Goal: Information Seeking & Learning: Learn about a topic

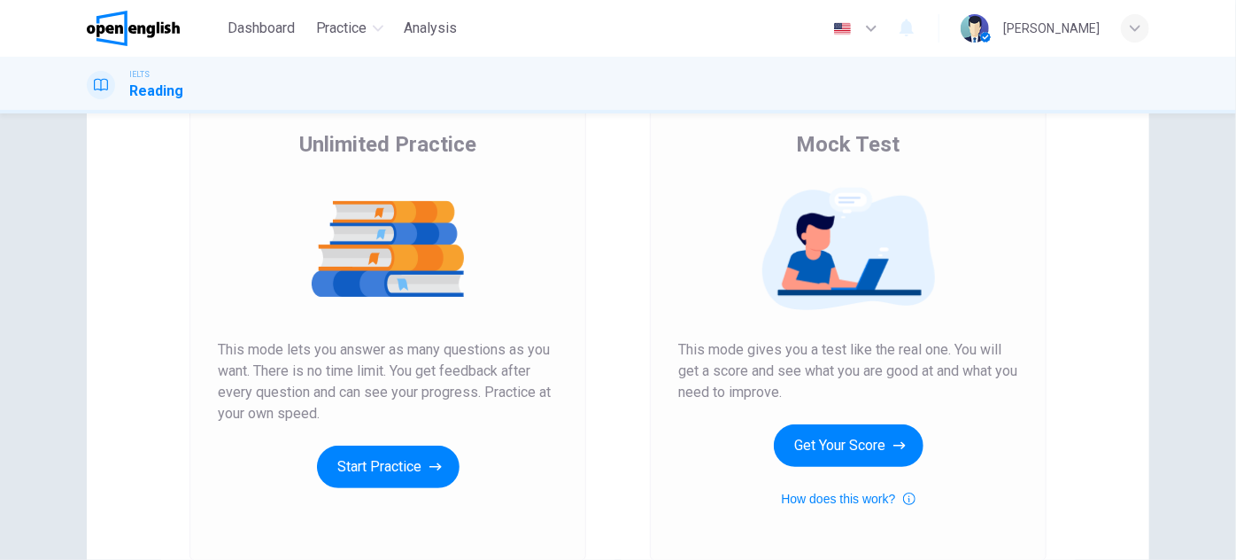
scroll to position [160, 0]
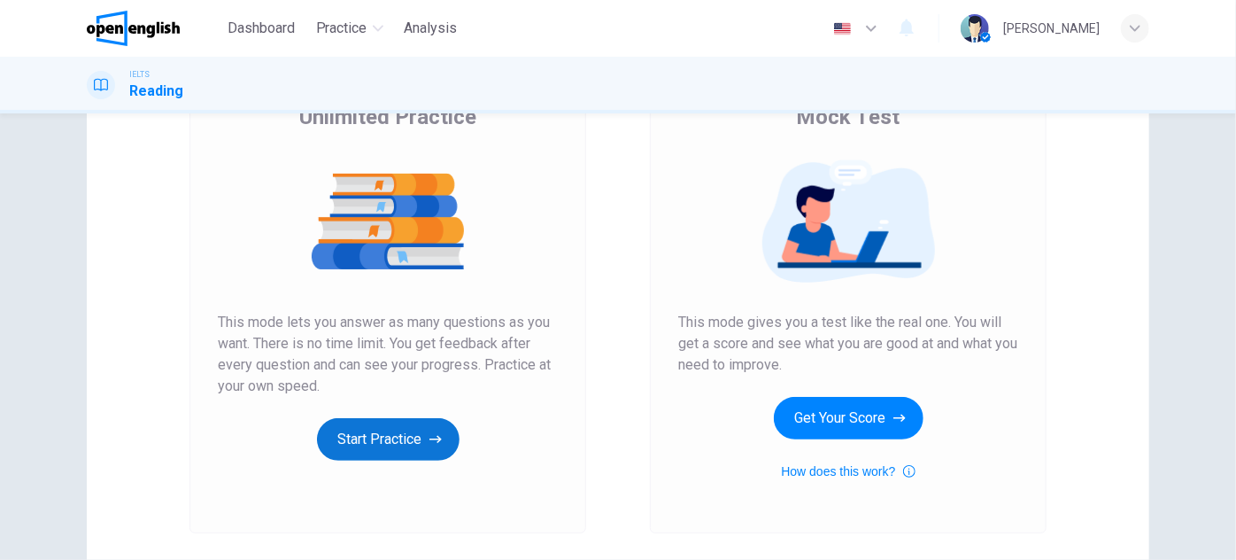
click at [420, 444] on button "Start Practice" at bounding box center [388, 439] width 143 height 43
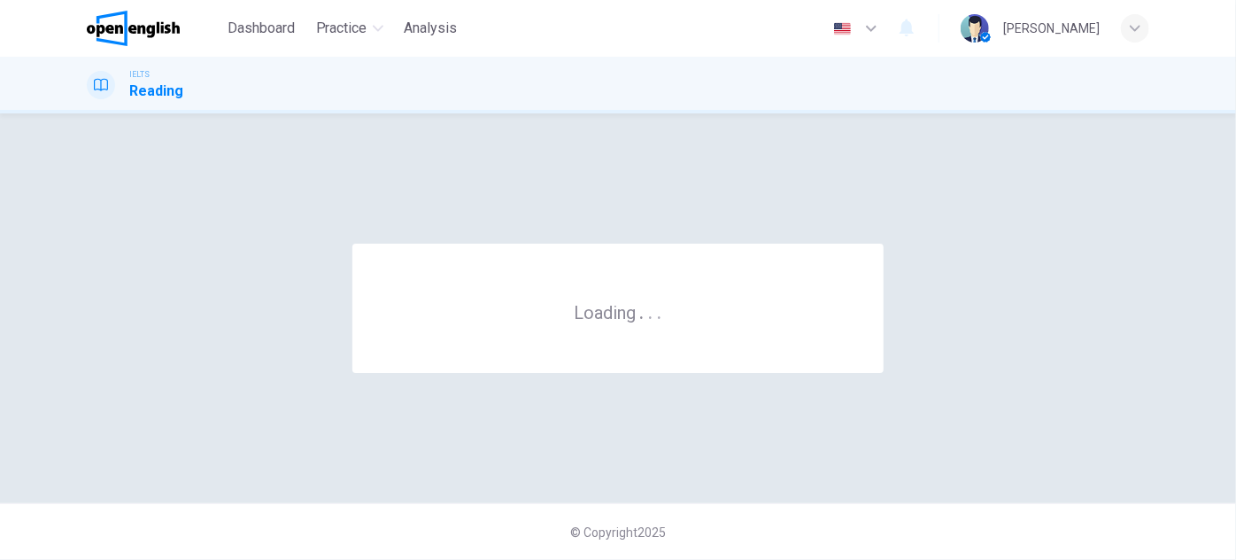
scroll to position [0, 0]
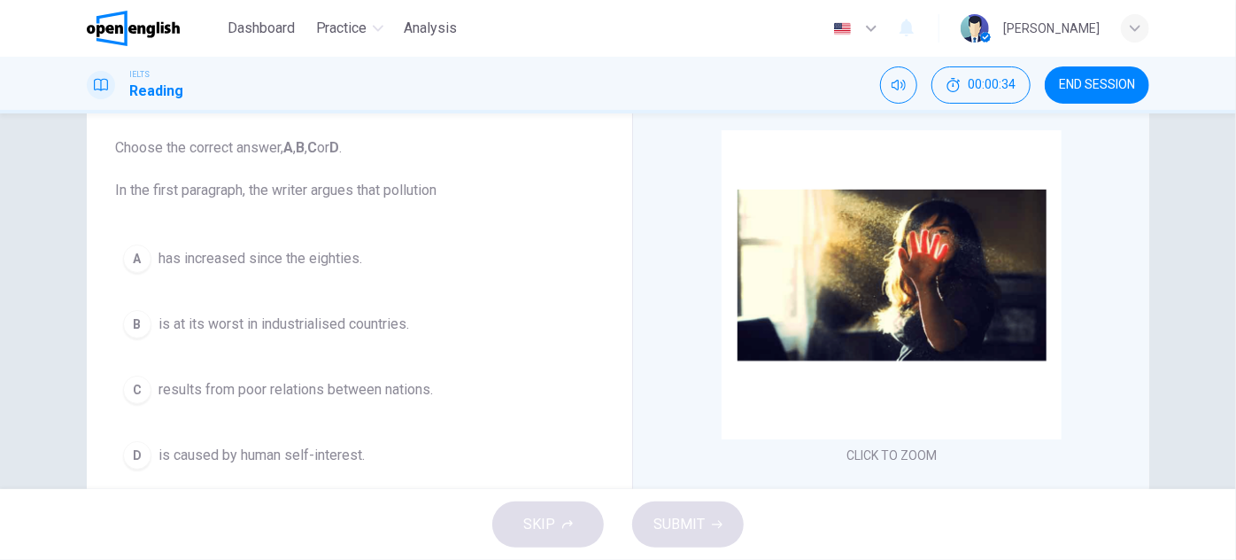
drag, startPoint x: 550, startPoint y: 275, endPoint x: 544, endPoint y: 323, distance: 48.2
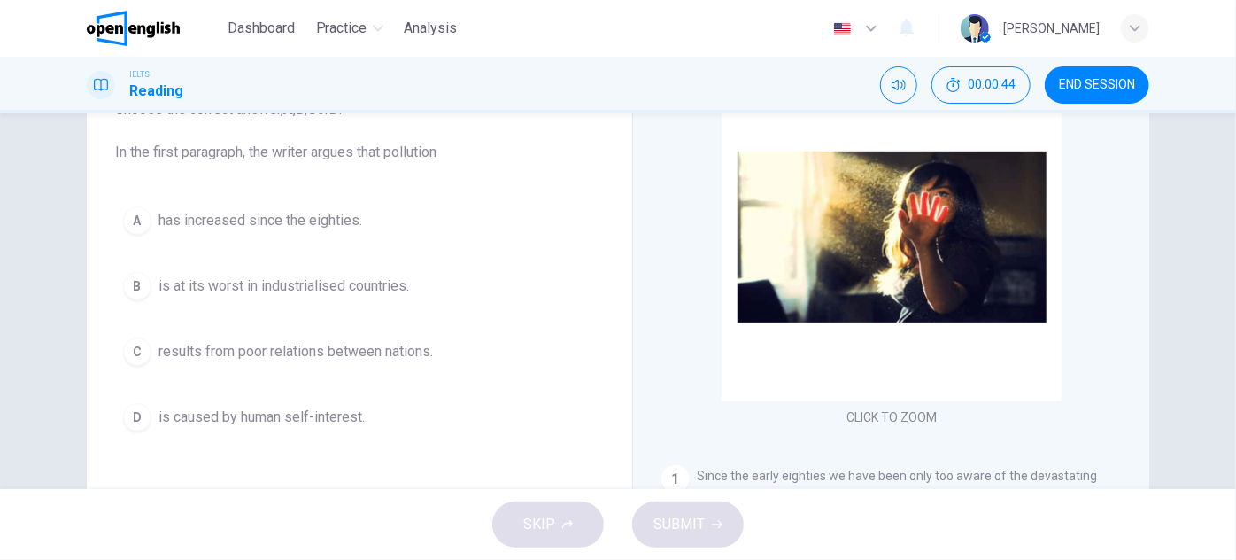
scroll to position [97, 0]
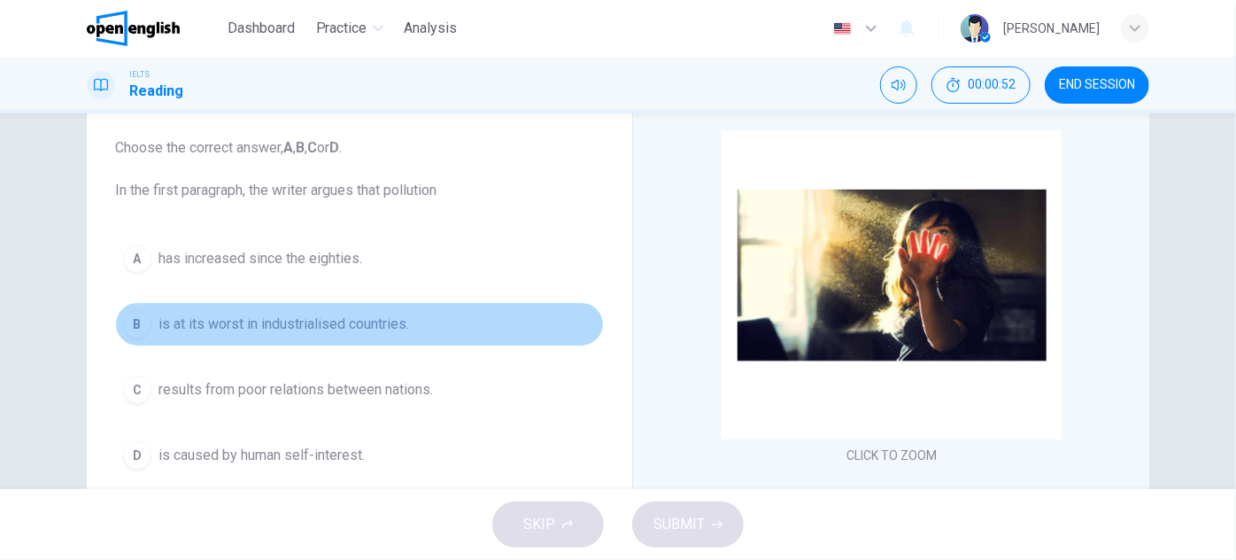
drag, startPoint x: 295, startPoint y: 316, endPoint x: 489, endPoint y: 307, distance: 194.2
click at [461, 310] on button "B is at its worst in industrialised countries." at bounding box center [359, 324] width 489 height 44
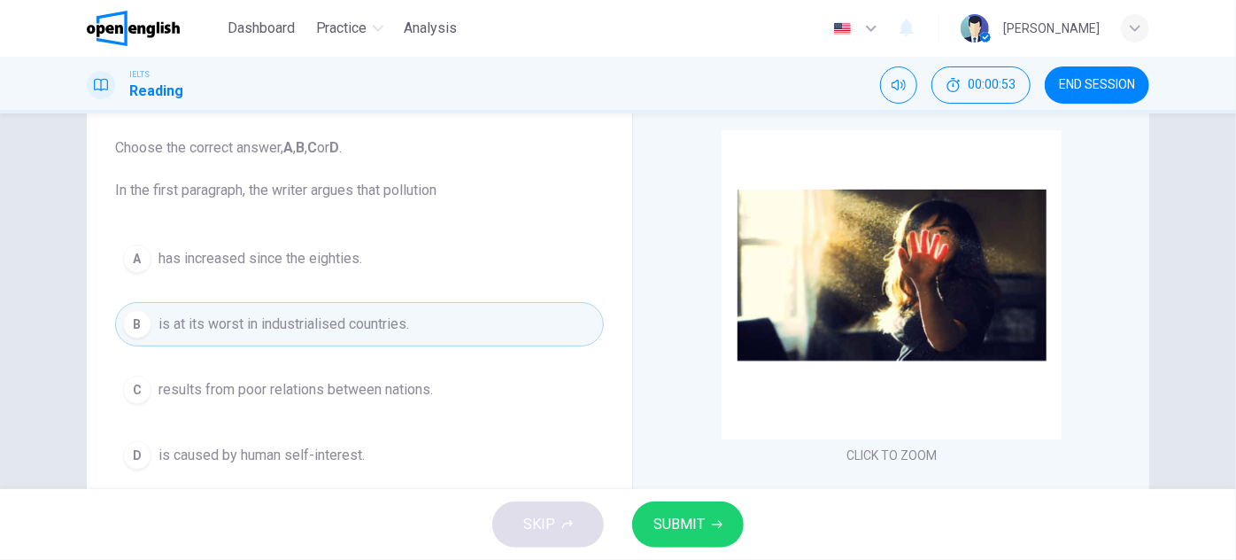
click at [651, 329] on div "Indoor Pollution CLICK TO ZOOM Click to Zoom 1 Since the early eighties we have…" at bounding box center [890, 374] width 517 height 644
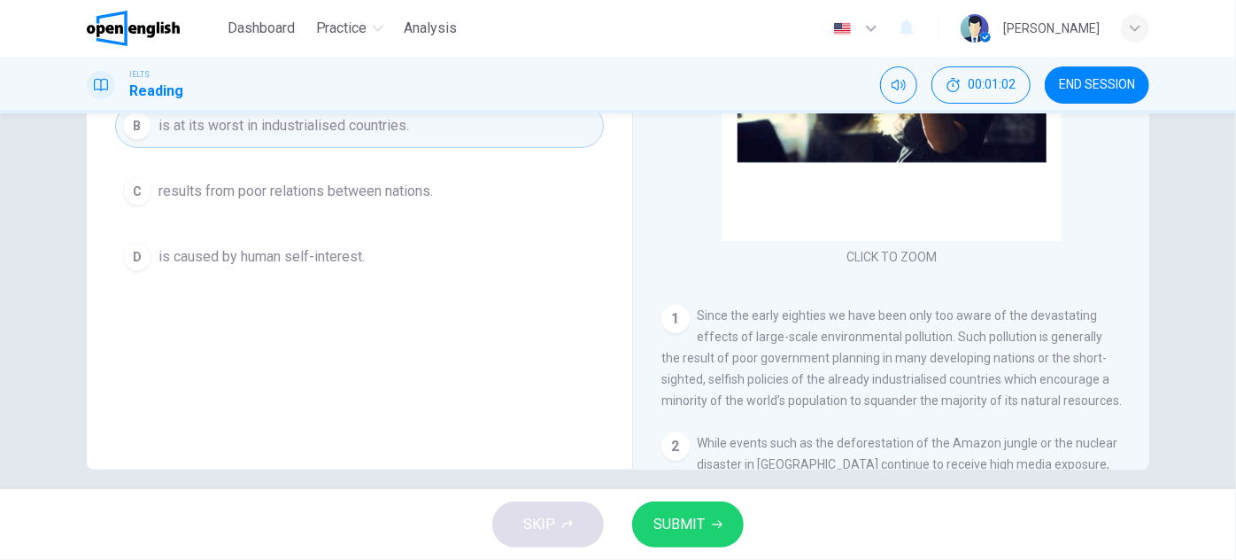
scroll to position [311, 0]
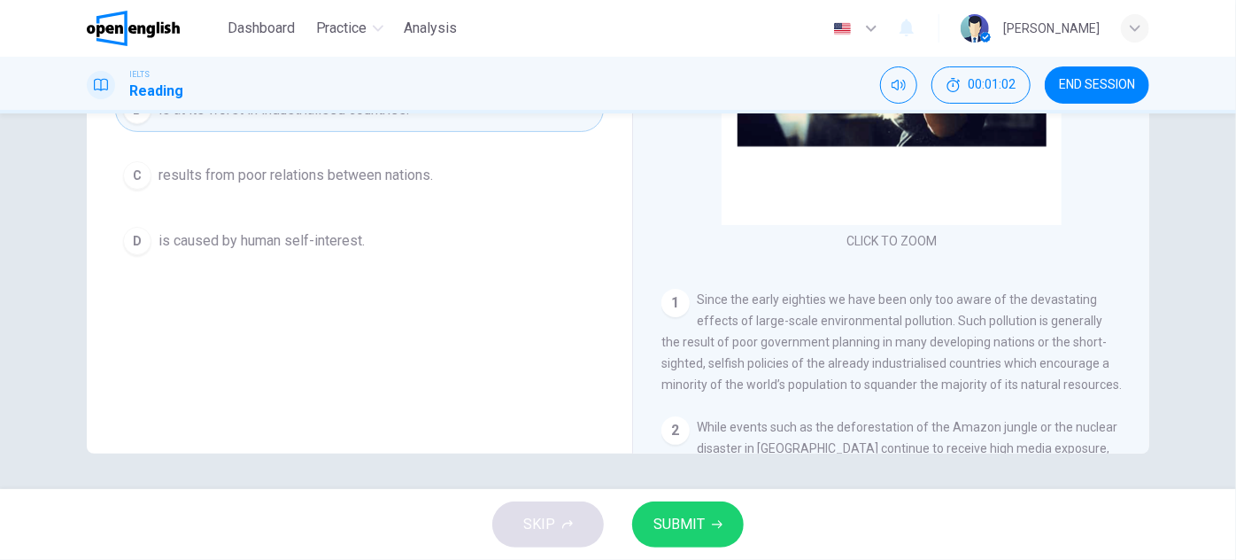
drag, startPoint x: 667, startPoint y: 287, endPoint x: 658, endPoint y: 352, distance: 65.3
drag, startPoint x: 954, startPoint y: 323, endPoint x: 1011, endPoint y: 323, distance: 56.7
click at [1010, 323] on span "Since the early eighties we have been only too aware of the devastating effects…" at bounding box center [892, 341] width 461 height 99
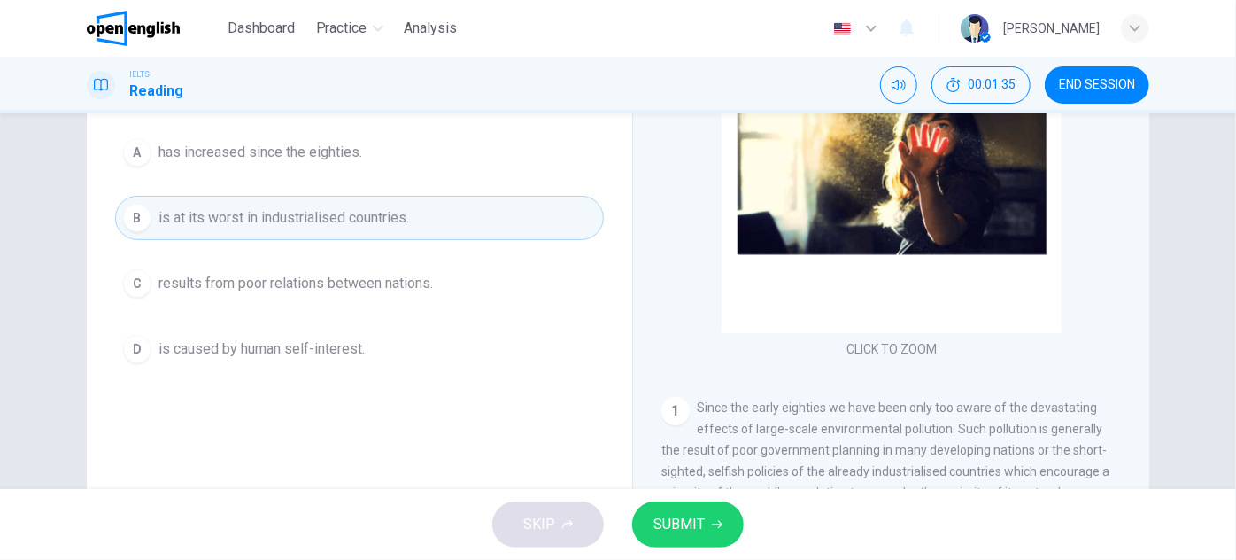
scroll to position [230, 0]
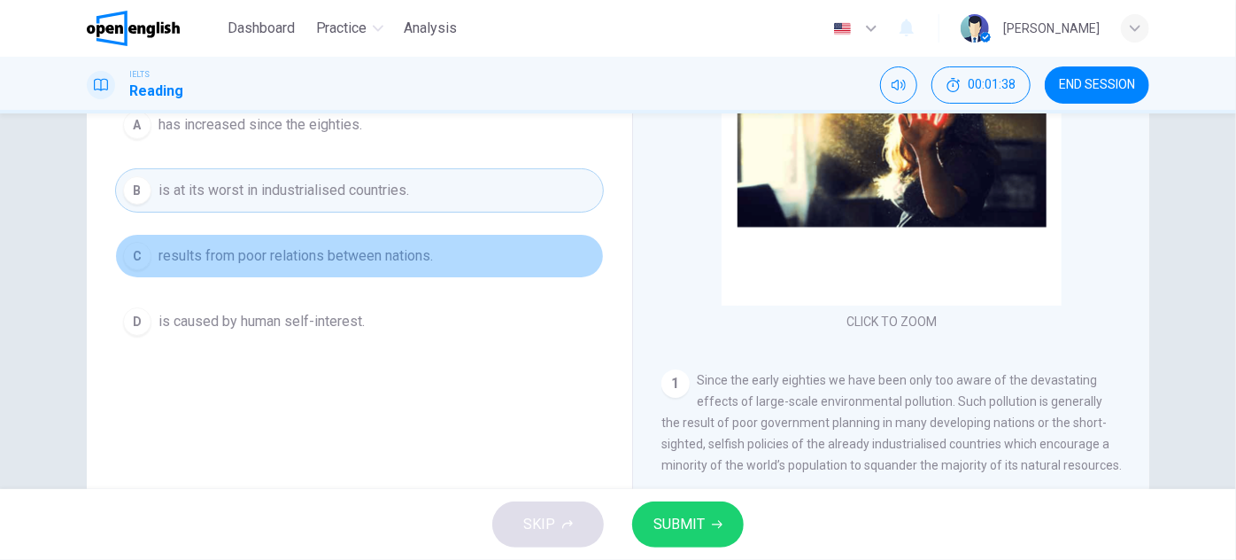
click at [403, 260] on span "results from poor relations between nations." at bounding box center [296, 255] width 275 height 21
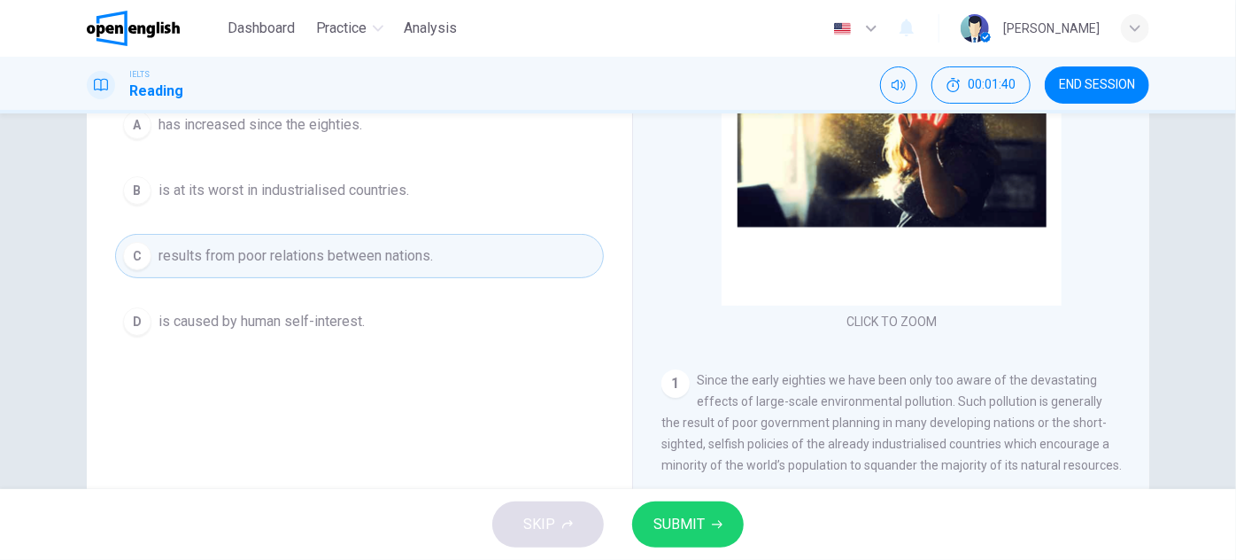
scroll to position [80, 0]
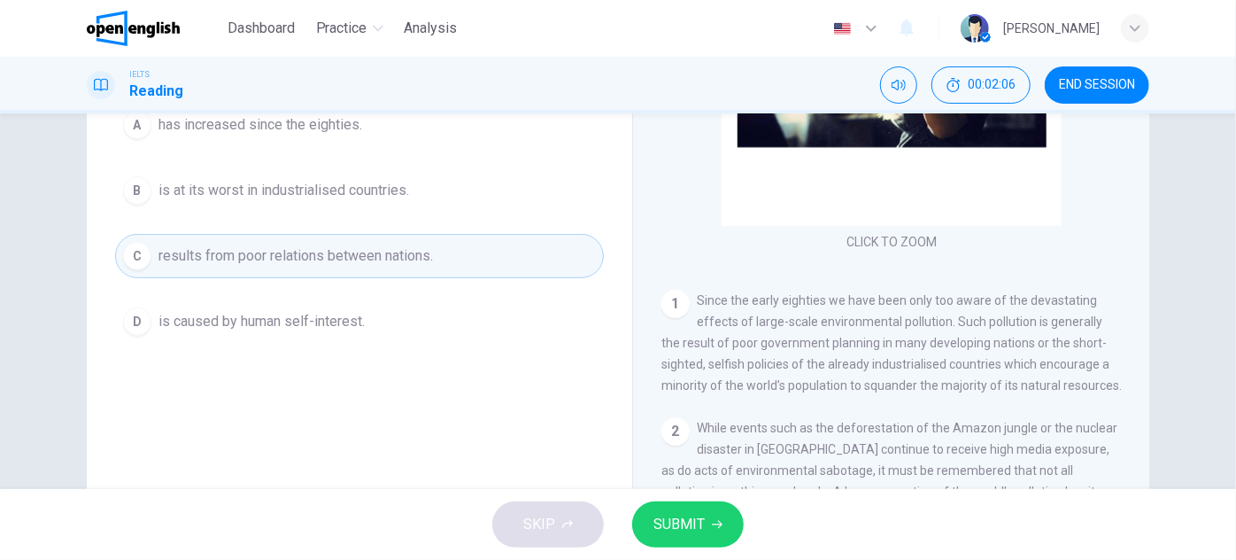
drag, startPoint x: 742, startPoint y: 417, endPoint x: 718, endPoint y: 396, distance: 32.0
click at [720, 396] on div "1 Since the early eighties we have been only too aware of the devastating effec…" at bounding box center [892, 343] width 461 height 106
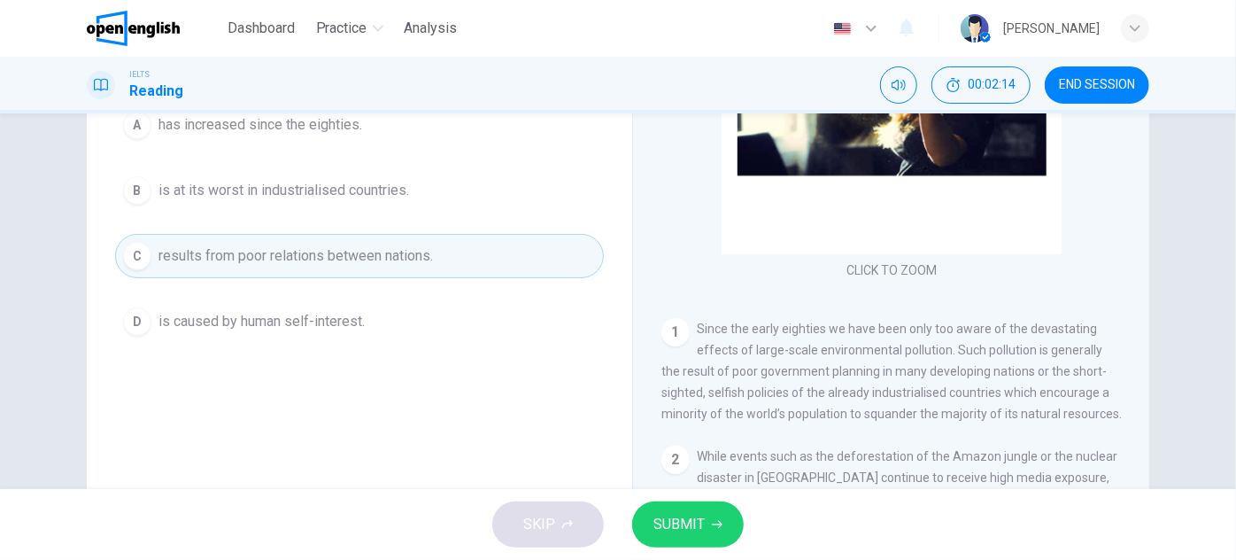
scroll to position [47, 0]
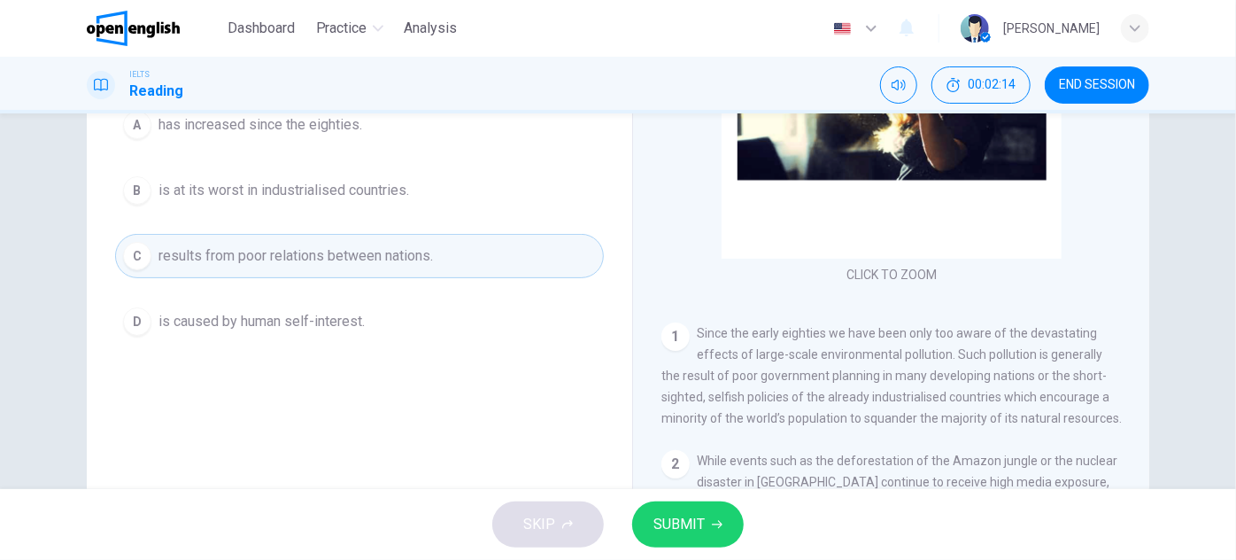
drag, startPoint x: 883, startPoint y: 403, endPoint x: 883, endPoint y: 380, distance: 23.0
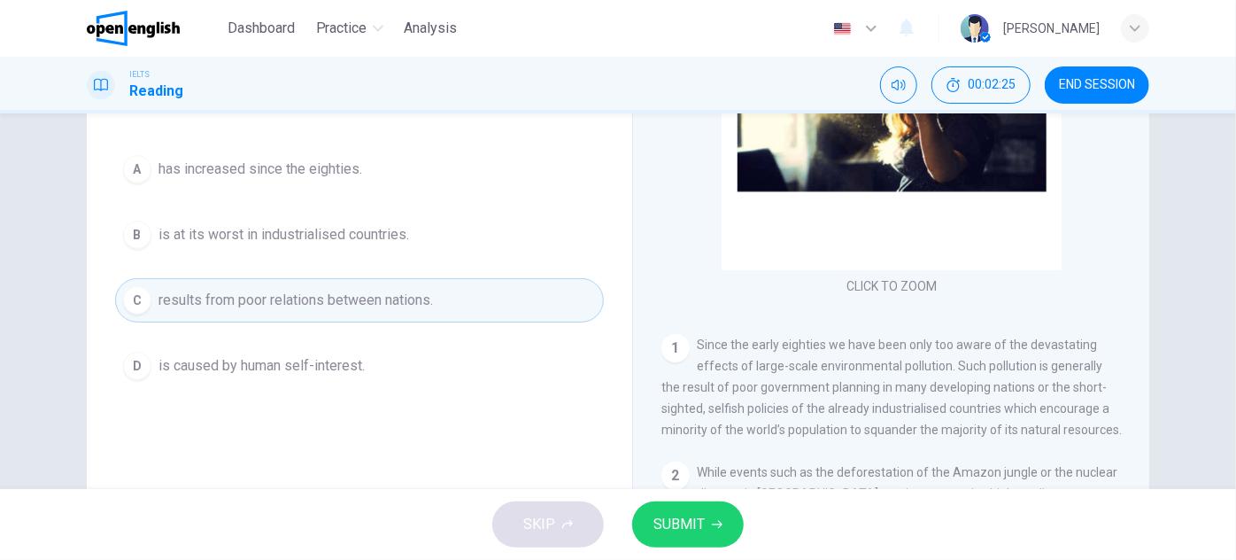
scroll to position [150, 0]
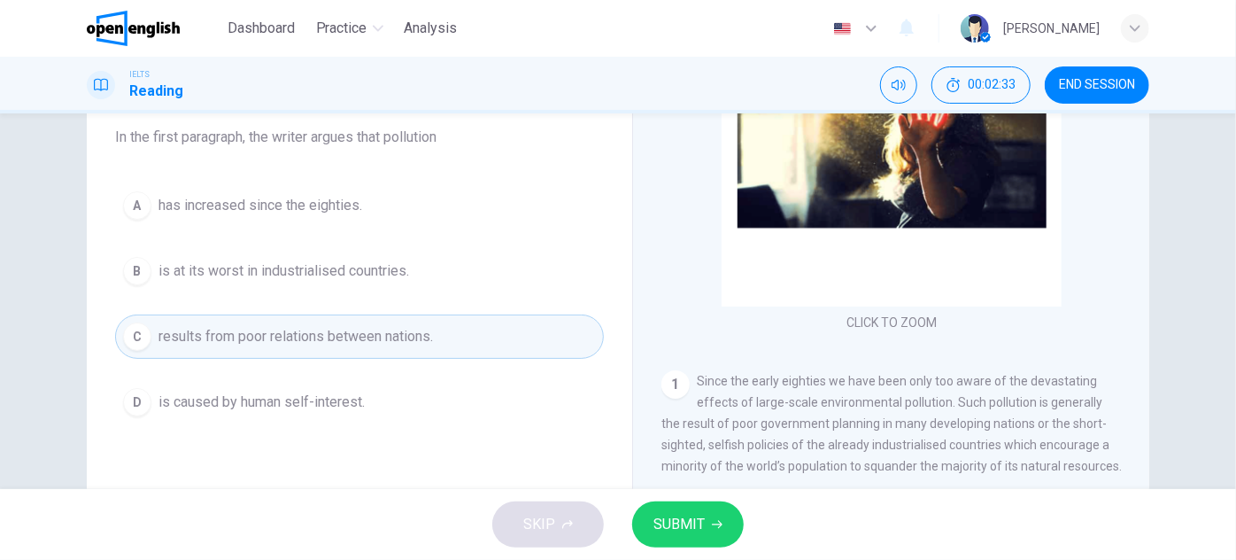
click at [464, 200] on button "A has increased since the eighties." at bounding box center [359, 205] width 489 height 44
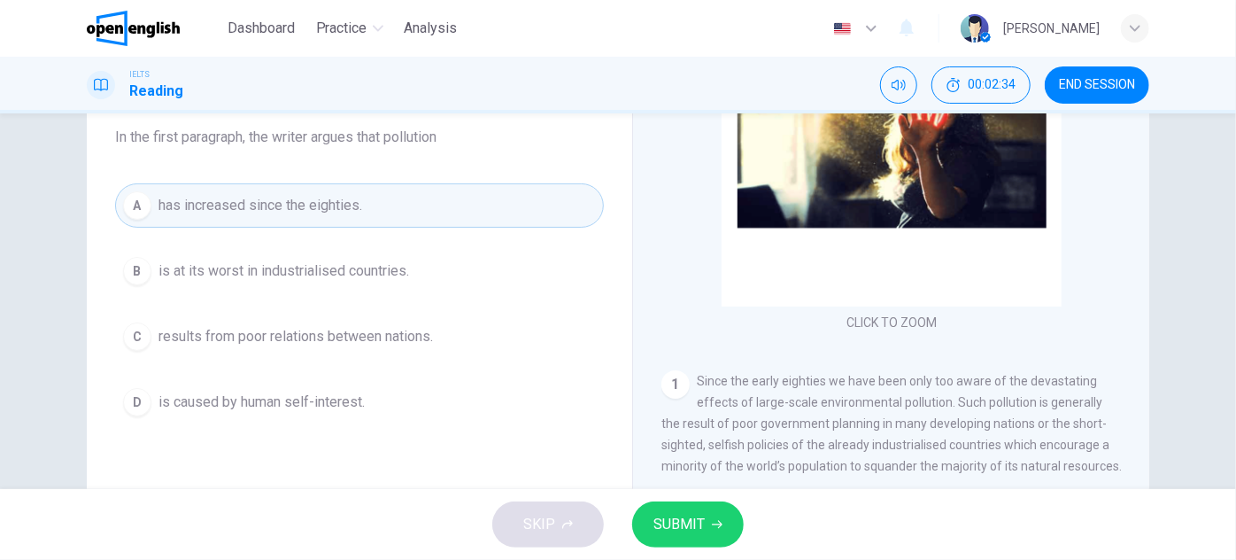
click at [682, 524] on span "SUBMIT" at bounding box center [679, 524] width 51 height 25
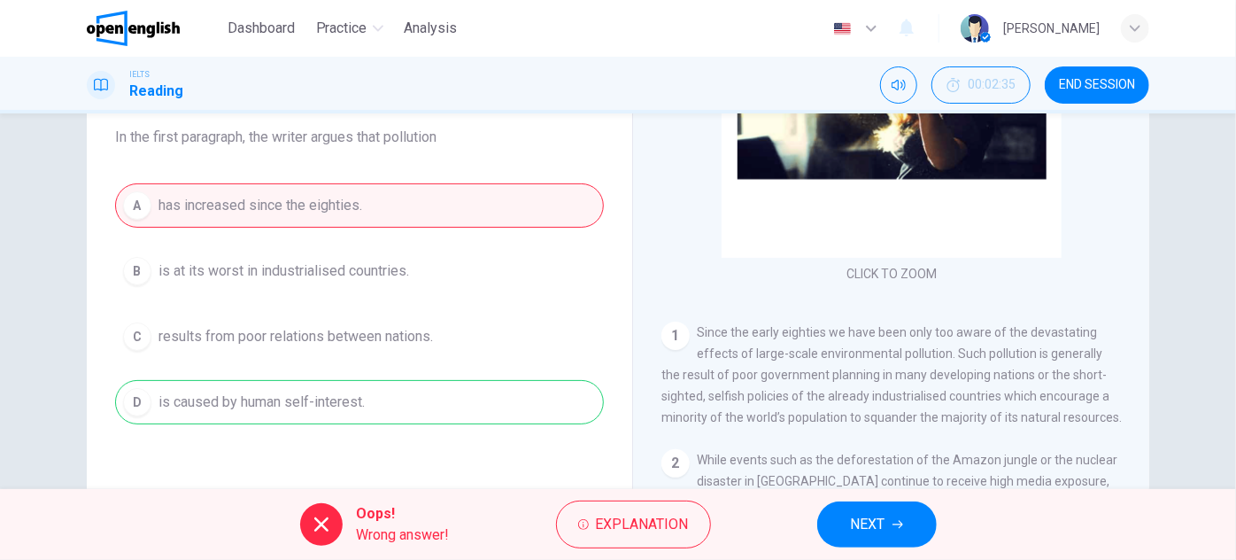
drag, startPoint x: 863, startPoint y: 424, endPoint x: 863, endPoint y: 445, distance: 20.4
drag, startPoint x: 995, startPoint y: 371, endPoint x: 1012, endPoint y: 372, distance: 17.7
click at [1012, 372] on span "Since the early eighties we have been only too aware of the devastating effects…" at bounding box center [892, 372] width 461 height 99
drag, startPoint x: 779, startPoint y: 410, endPoint x: 977, endPoint y: 413, distance: 197.5
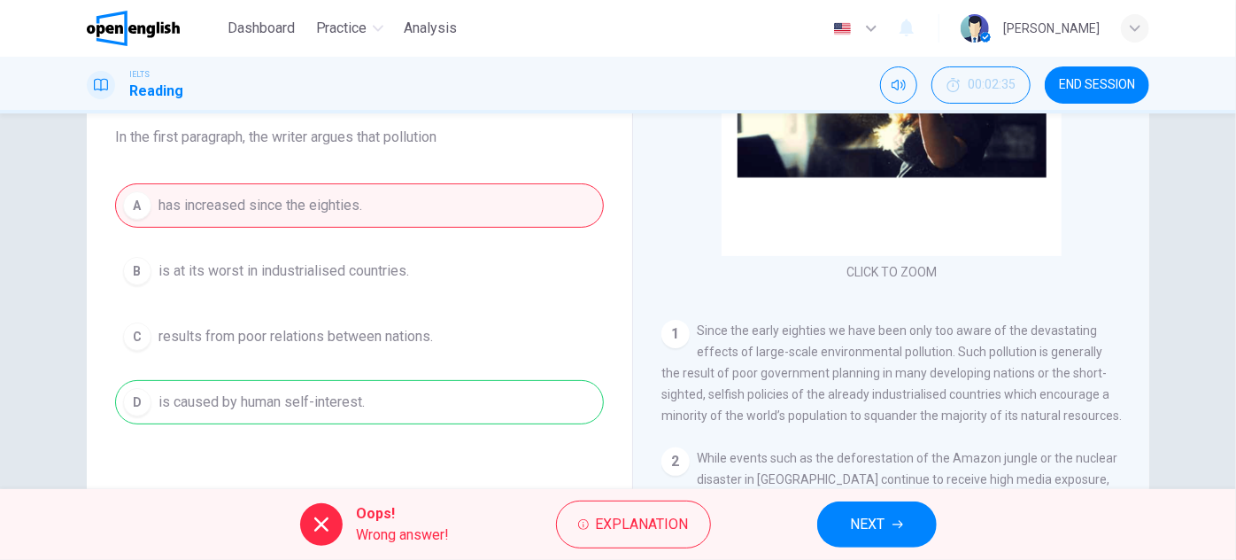
click at [934, 413] on span "Since the early eighties we have been only too aware of the devastating effects…" at bounding box center [892, 372] width 461 height 99
click at [988, 413] on span "Since the early eighties we have been only too aware of the devastating effects…" at bounding box center [892, 372] width 461 height 99
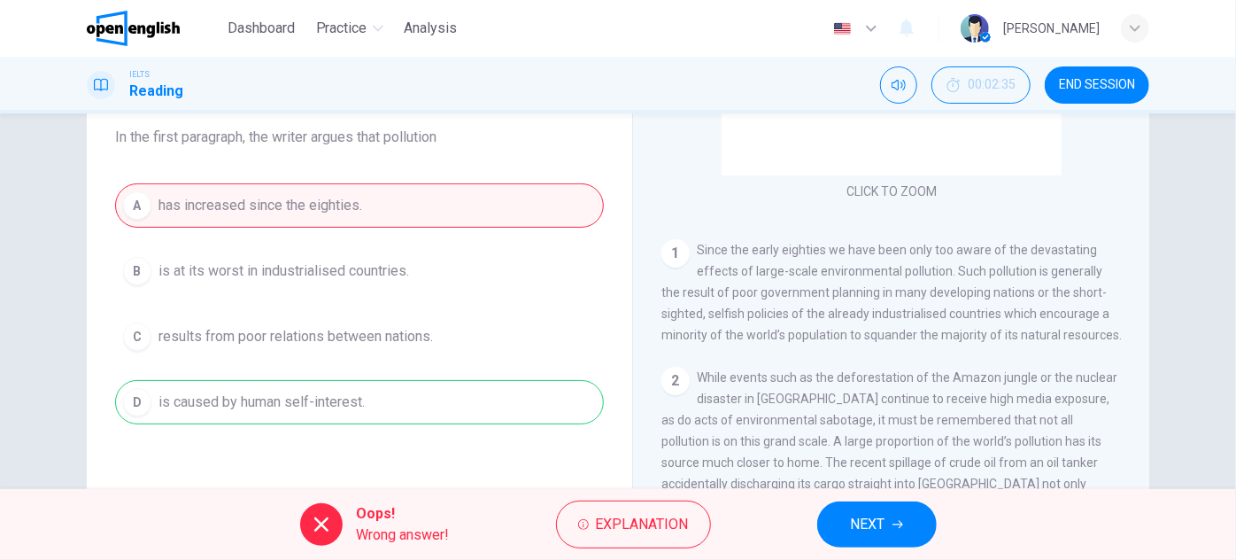
click at [902, 511] on button "NEXT" at bounding box center [878, 524] width 120 height 46
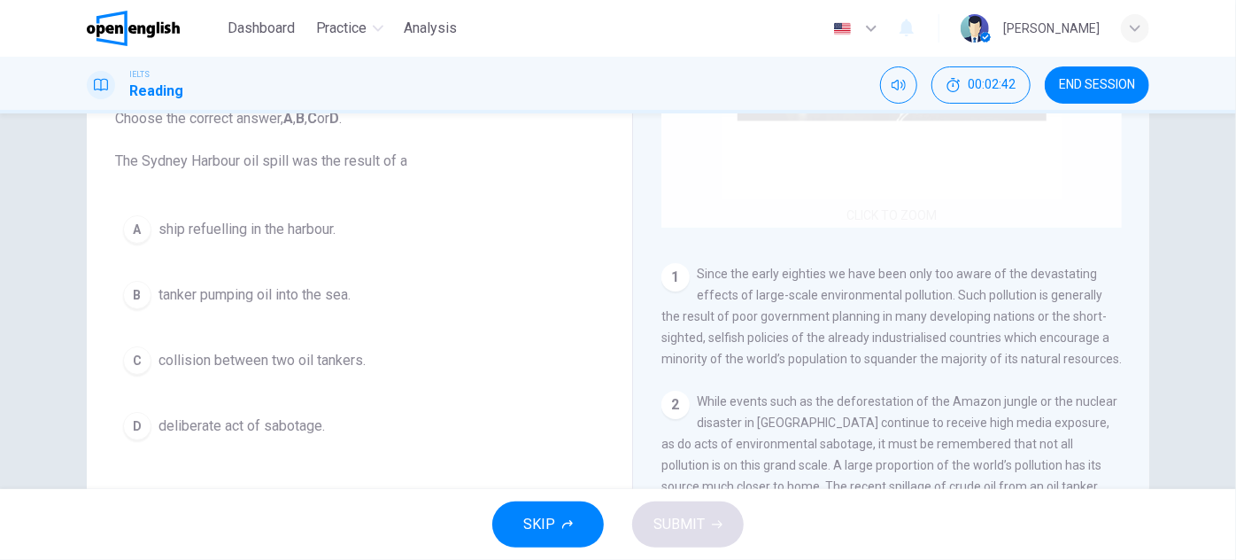
scroll to position [135, 0]
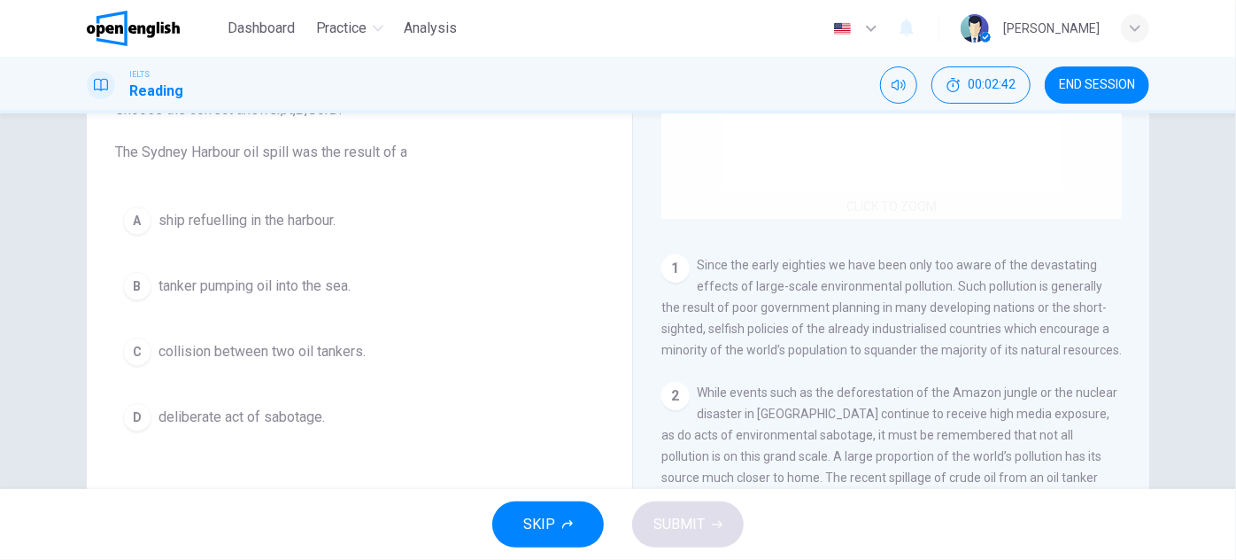
drag, startPoint x: 667, startPoint y: 214, endPoint x: 668, endPoint y: 241, distance: 26.6
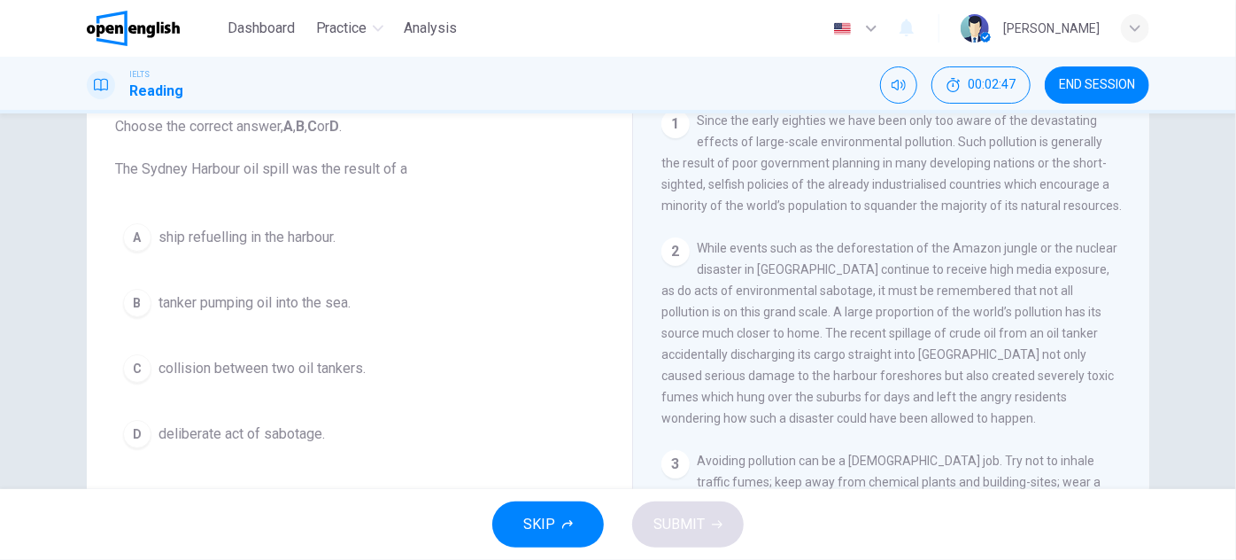
scroll to position [134, 0]
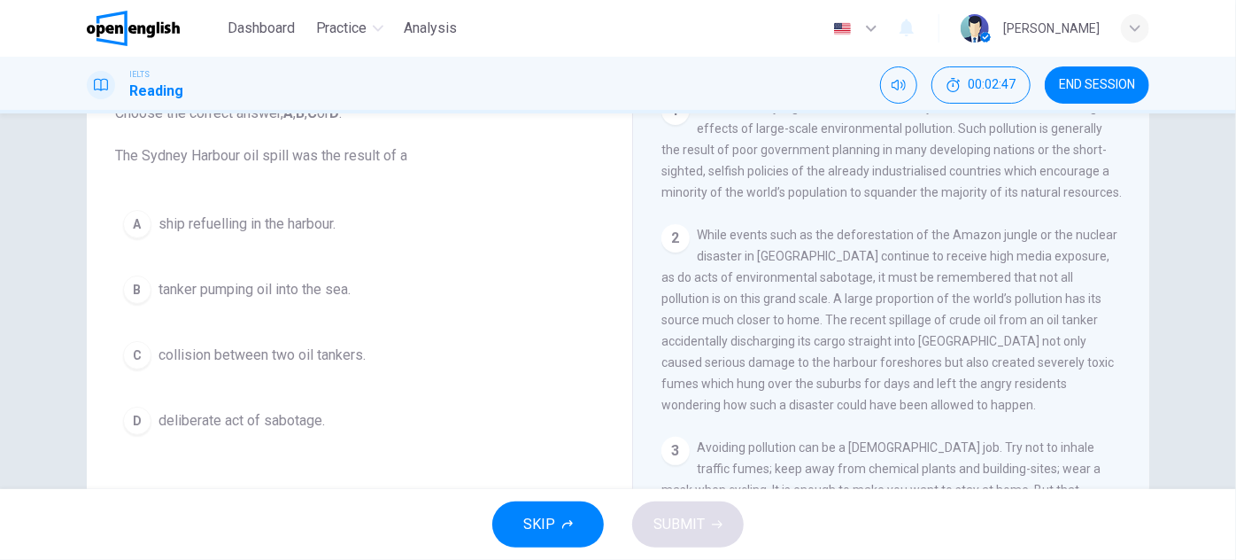
drag, startPoint x: 533, startPoint y: 213, endPoint x: 540, endPoint y: 241, distance: 28.4
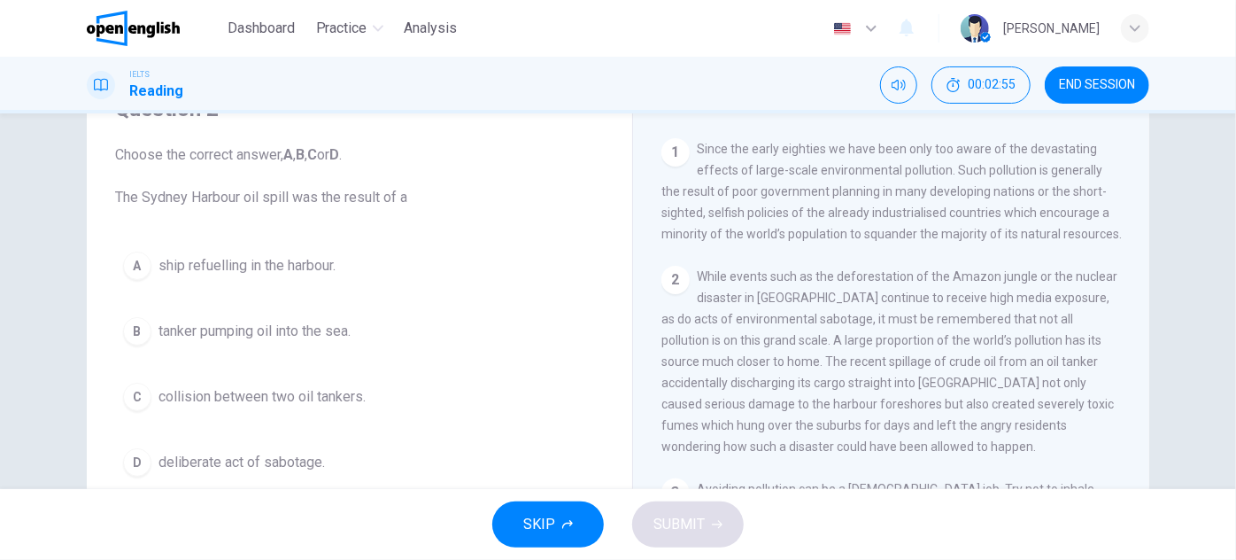
scroll to position [94, 0]
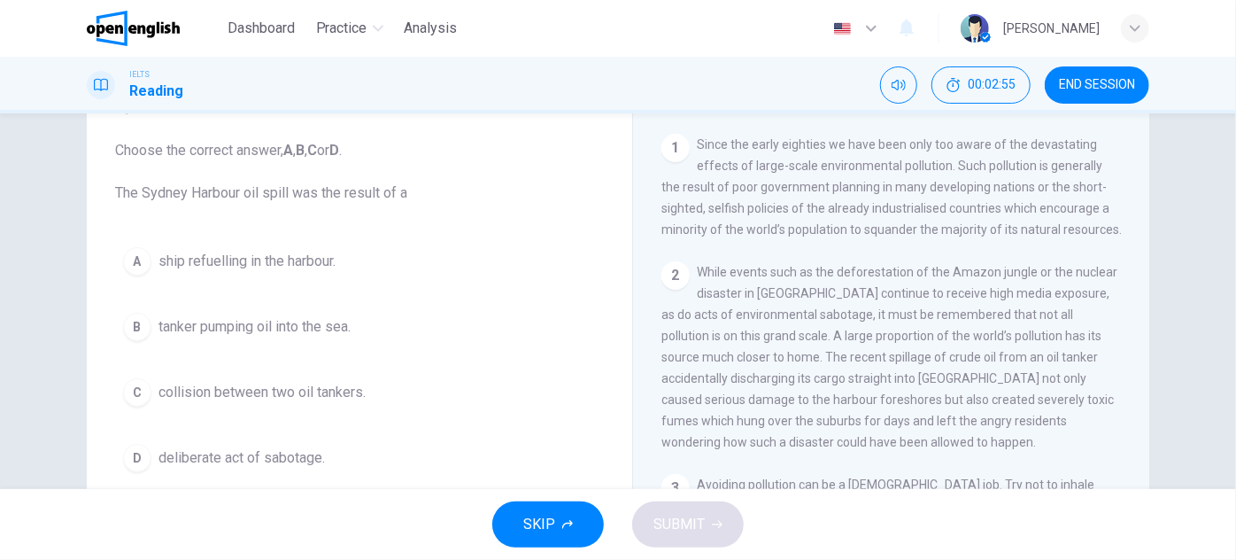
drag, startPoint x: 434, startPoint y: 272, endPoint x: 439, endPoint y: 299, distance: 28.0
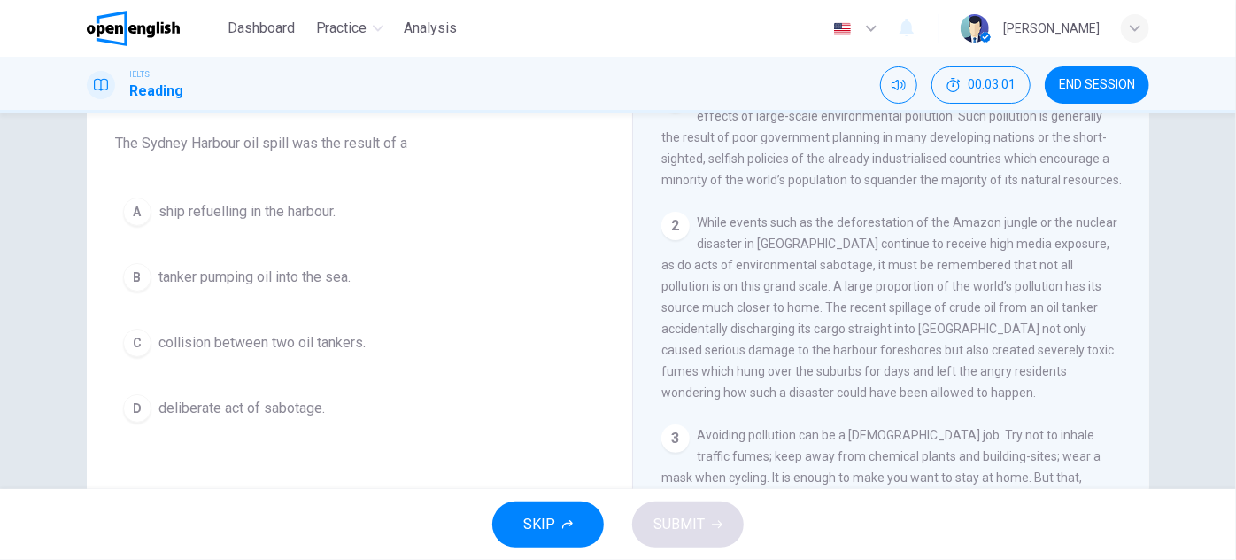
scroll to position [151, 0]
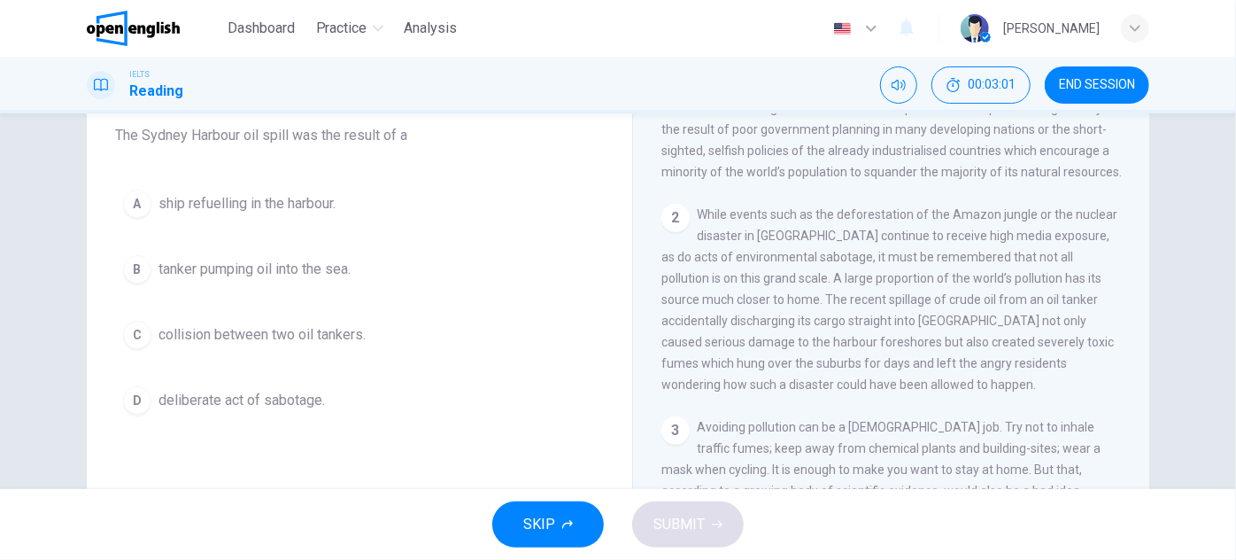
drag, startPoint x: 499, startPoint y: 259, endPoint x: 504, endPoint y: 293, distance: 34.9
drag, startPoint x: 812, startPoint y: 264, endPoint x: 900, endPoint y: 262, distance: 87.7
click at [869, 264] on span "While events such as the deforestation of the Amazon jungle or the nuclear disa…" at bounding box center [890, 299] width 456 height 184
drag, startPoint x: 725, startPoint y: 306, endPoint x: 920, endPoint y: 298, distance: 195.9
click at [901, 298] on span "While events such as the deforestation of the Amazon jungle or the nuclear disa…" at bounding box center [890, 299] width 456 height 184
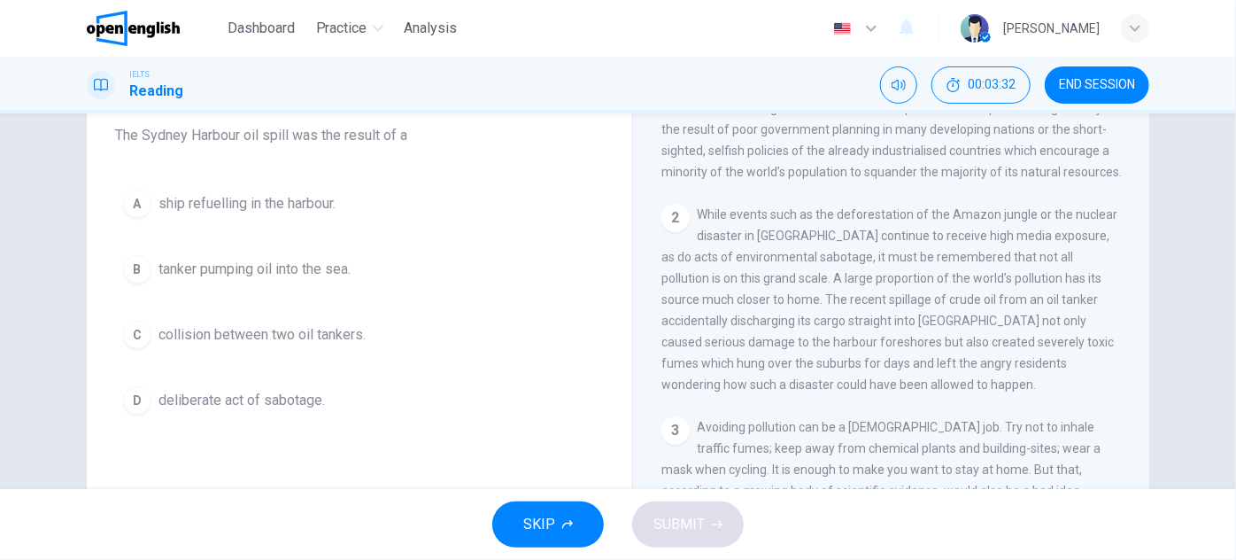
drag, startPoint x: 714, startPoint y: 327, endPoint x: 826, endPoint y: 322, distance: 112.6
click at [818, 322] on span "While events such as the deforestation of the Amazon jungle or the nuclear disa…" at bounding box center [890, 299] width 456 height 184
click at [904, 395] on div "2 While events such as the deforestation of the Amazon jungle or the nuclear di…" at bounding box center [892, 299] width 461 height 191
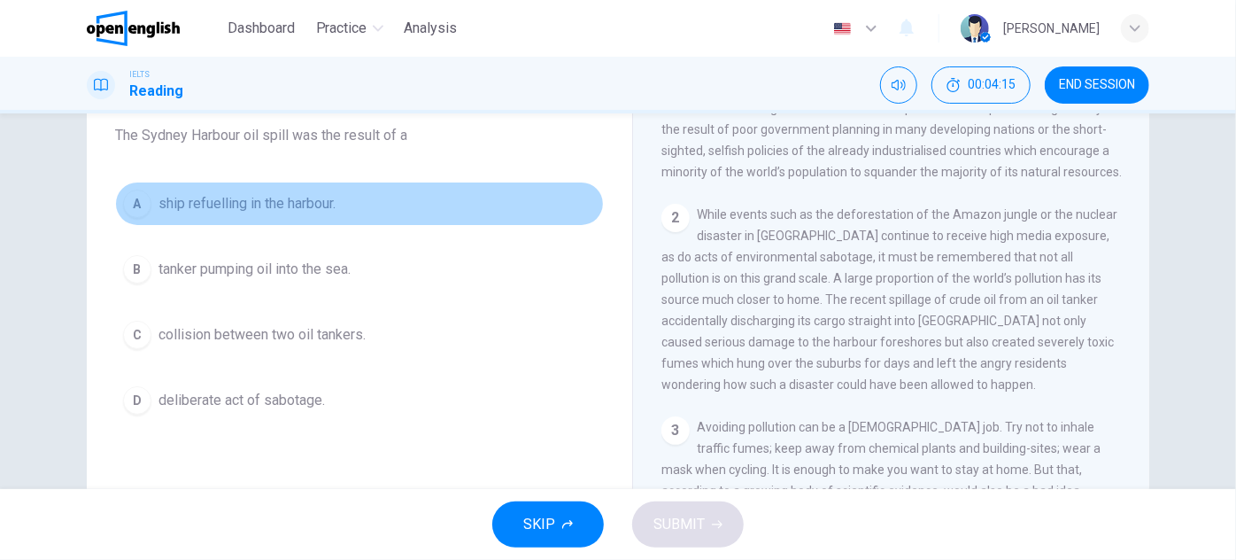
click at [303, 202] on span "ship refuelling in the harbour." at bounding box center [247, 203] width 177 height 21
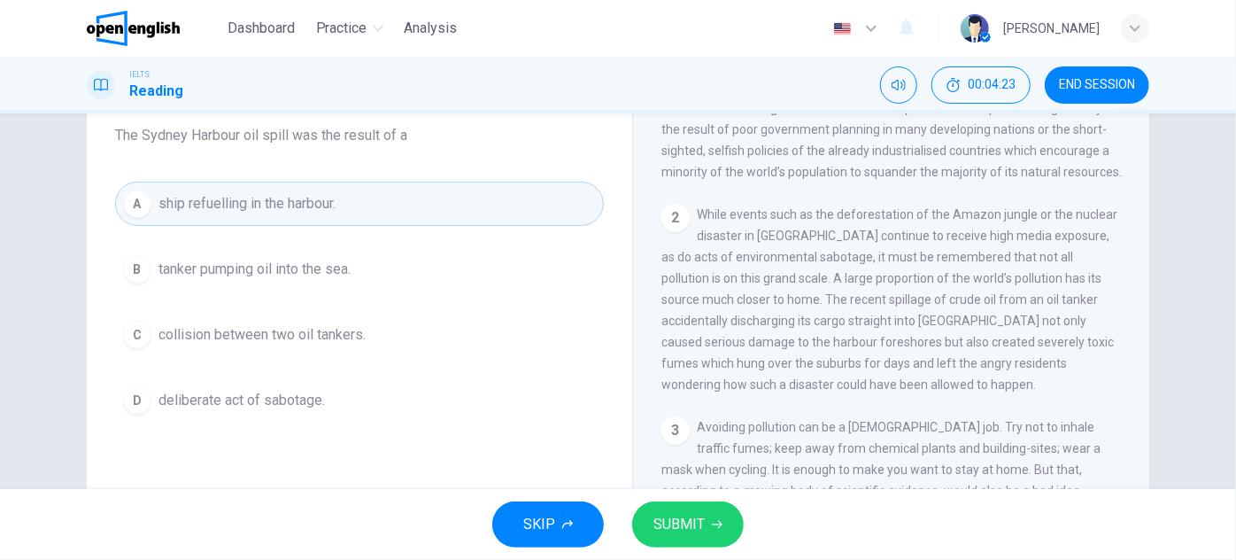
click at [704, 516] on button "SUBMIT" at bounding box center [688, 524] width 112 height 46
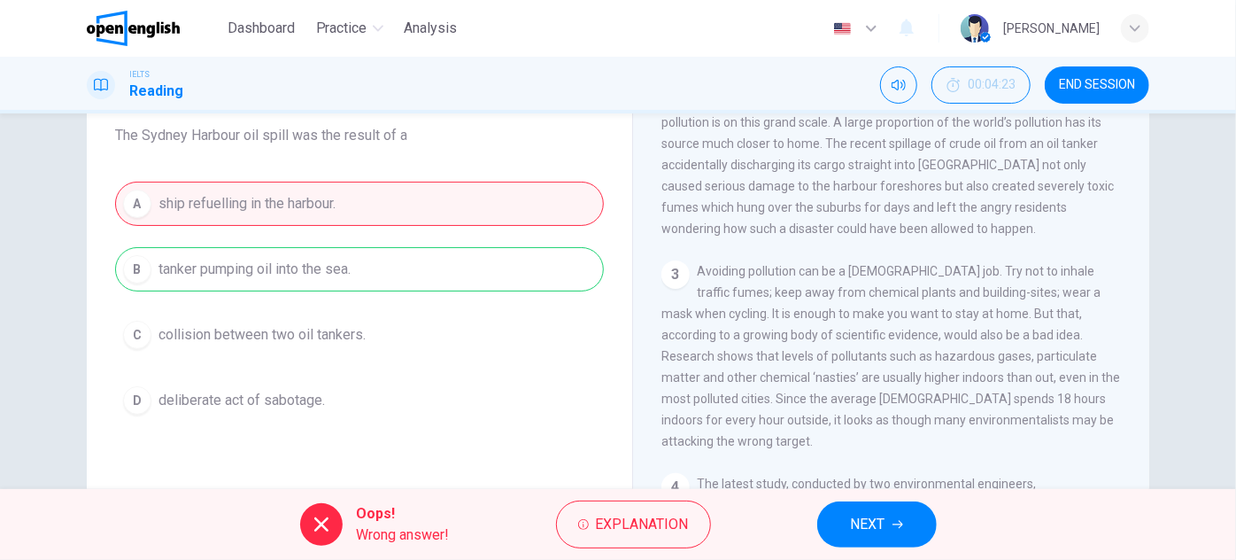
scroll to position [533, 0]
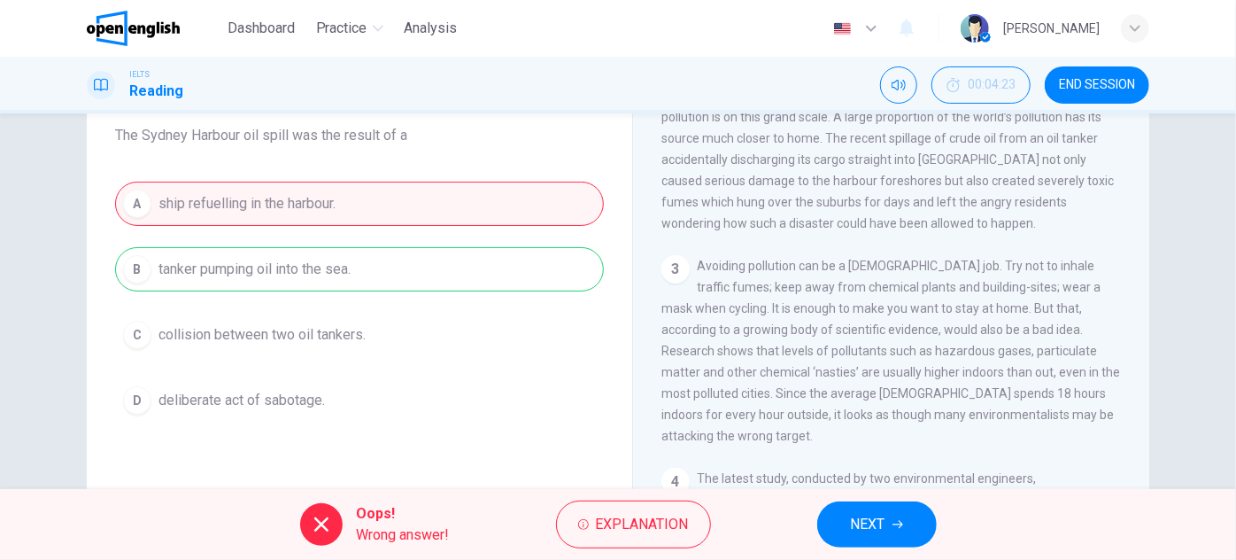
click at [887, 506] on button "NEXT" at bounding box center [878, 524] width 120 height 46
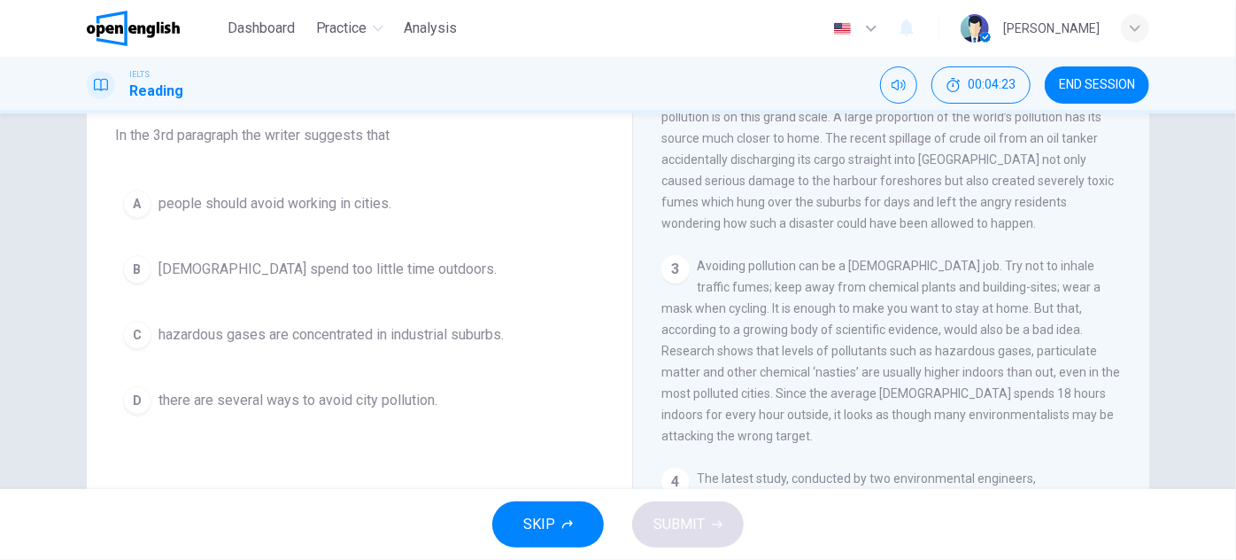
scroll to position [71, 0]
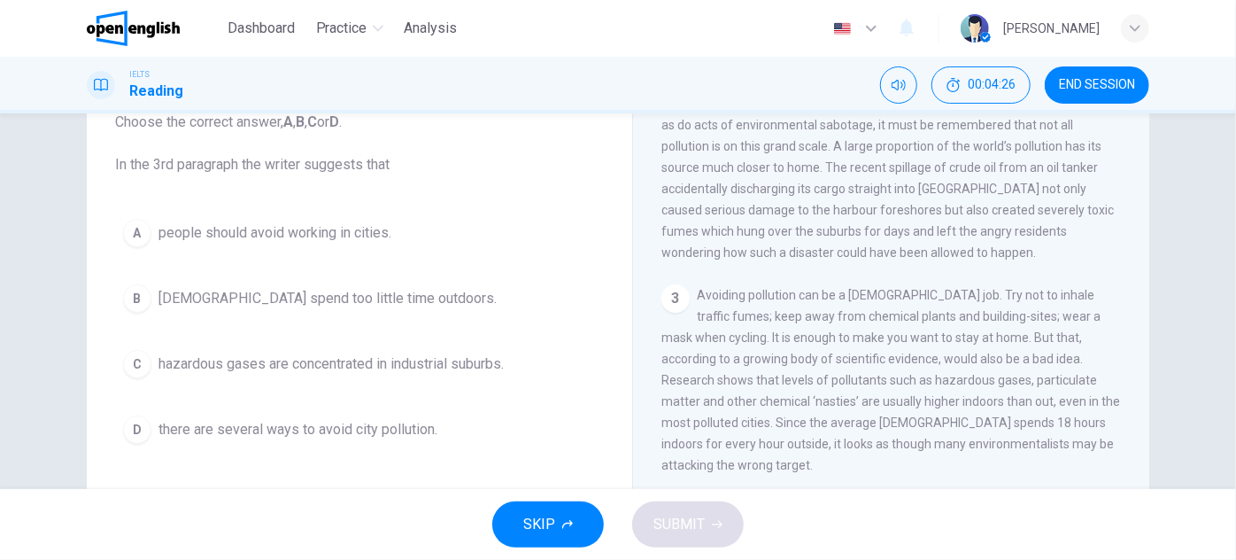
drag, startPoint x: 559, startPoint y: 271, endPoint x: 557, endPoint y: 309, distance: 38.1
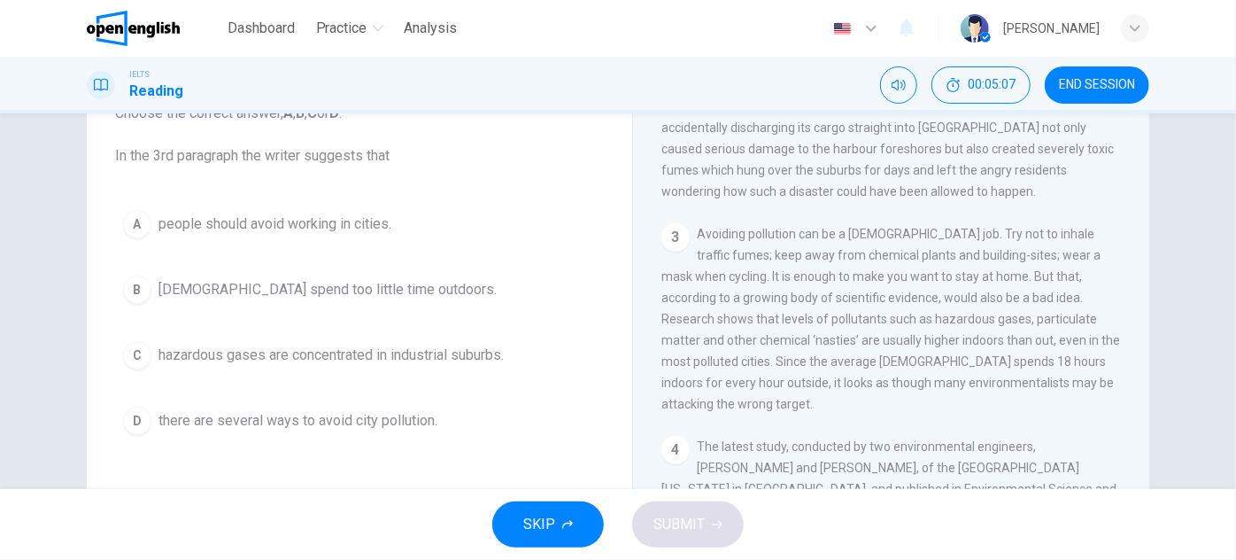
scroll to position [614, 0]
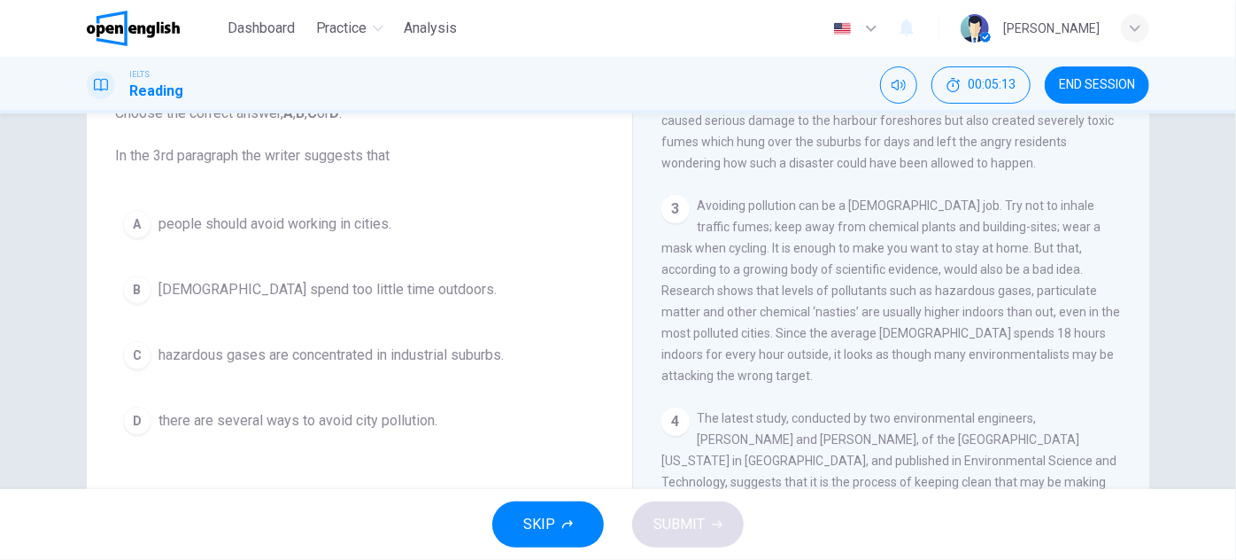
drag, startPoint x: 967, startPoint y: 254, endPoint x: 1073, endPoint y: 258, distance: 105.5
click at [1071, 258] on span "Avoiding pollution can be a [DEMOGRAPHIC_DATA] job. Try not to inhale traffic f…" at bounding box center [891, 290] width 459 height 184
drag, startPoint x: 875, startPoint y: 325, endPoint x: 958, endPoint y: 303, distance: 86.2
click at [956, 304] on span "Avoiding pollution can be a [DEMOGRAPHIC_DATA] job. Try not to inhale traffic f…" at bounding box center [891, 290] width 459 height 184
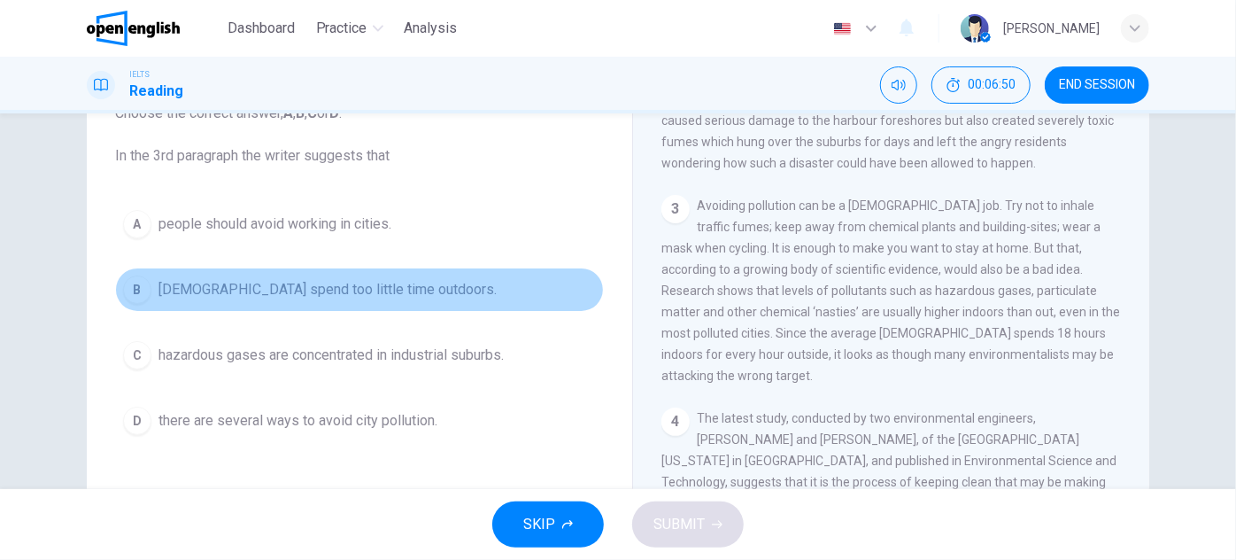
click at [271, 292] on span "[DEMOGRAPHIC_DATA] spend too little time outdoors." at bounding box center [328, 289] width 338 height 21
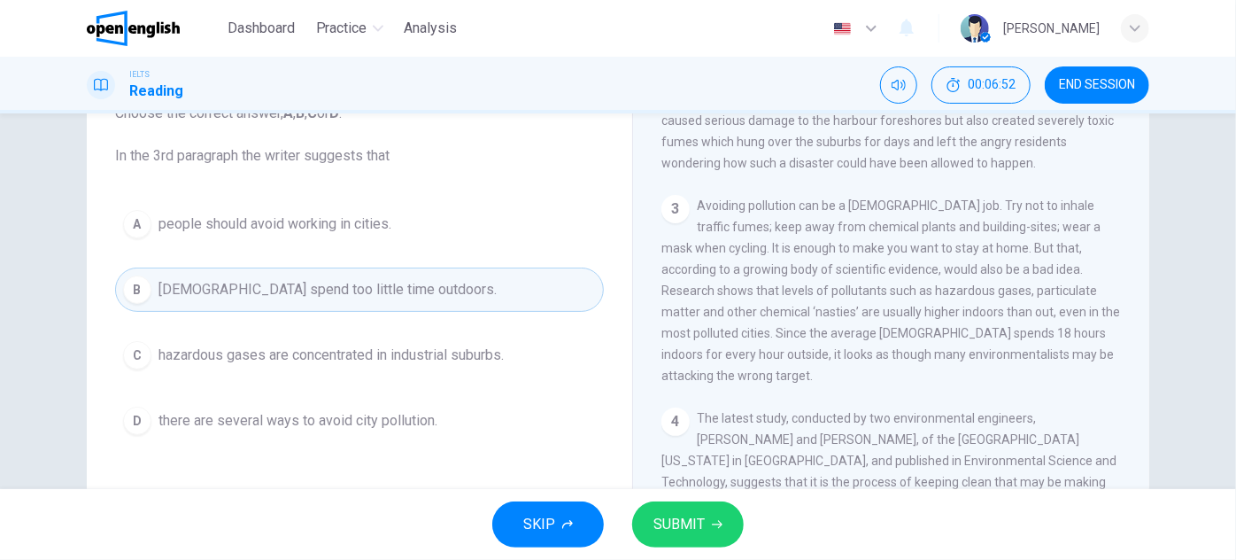
click at [314, 230] on span "people should avoid working in cities." at bounding box center [275, 223] width 233 height 21
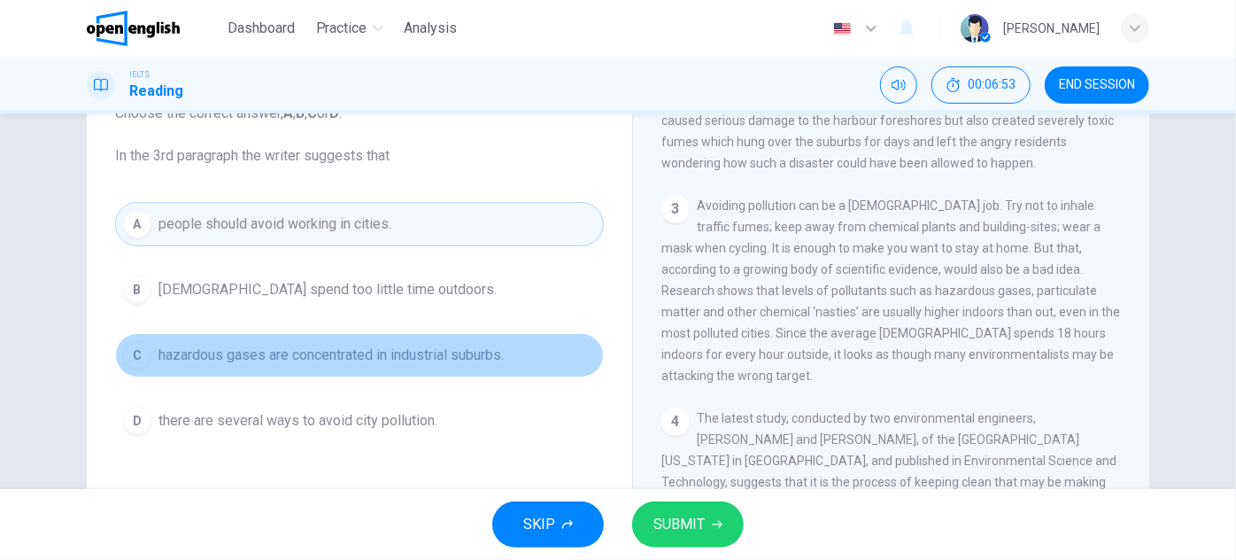
click at [322, 353] on span "hazardous gases are concentrated in industrial suburbs." at bounding box center [331, 355] width 345 height 21
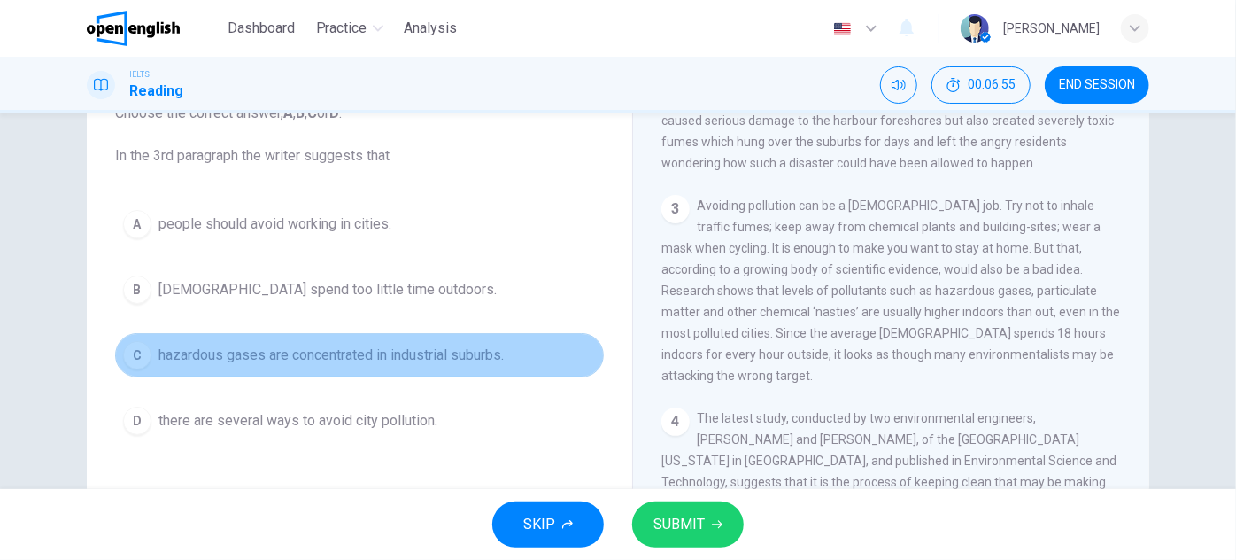
click at [387, 358] on span "hazardous gases are concentrated in industrial suburbs." at bounding box center [331, 355] width 345 height 21
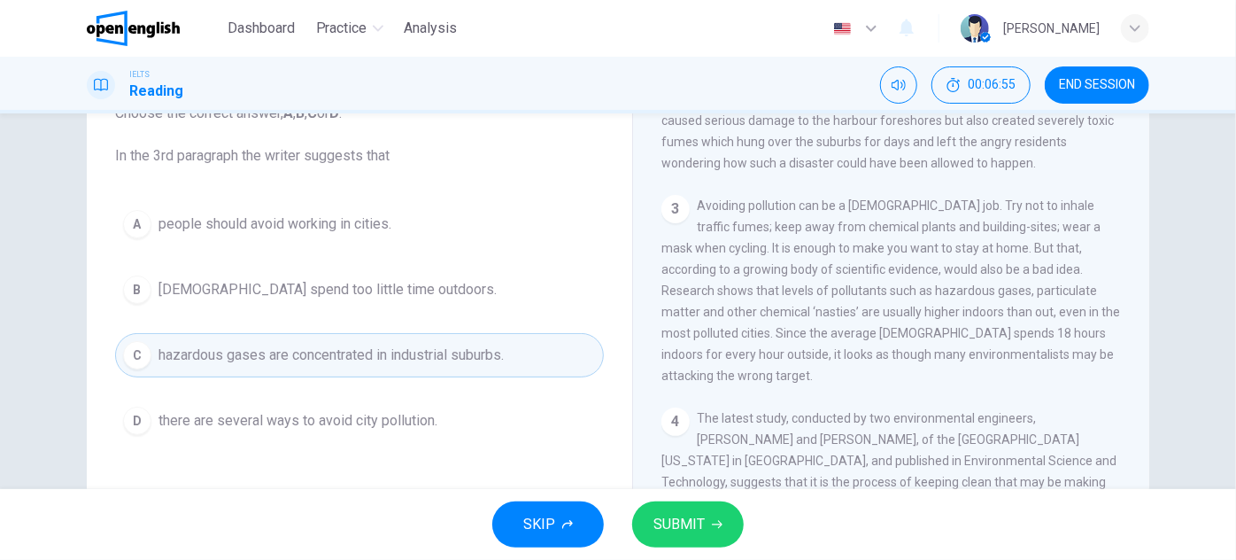
click at [377, 422] on span "there are several ways to avoid city pollution." at bounding box center [298, 420] width 279 height 21
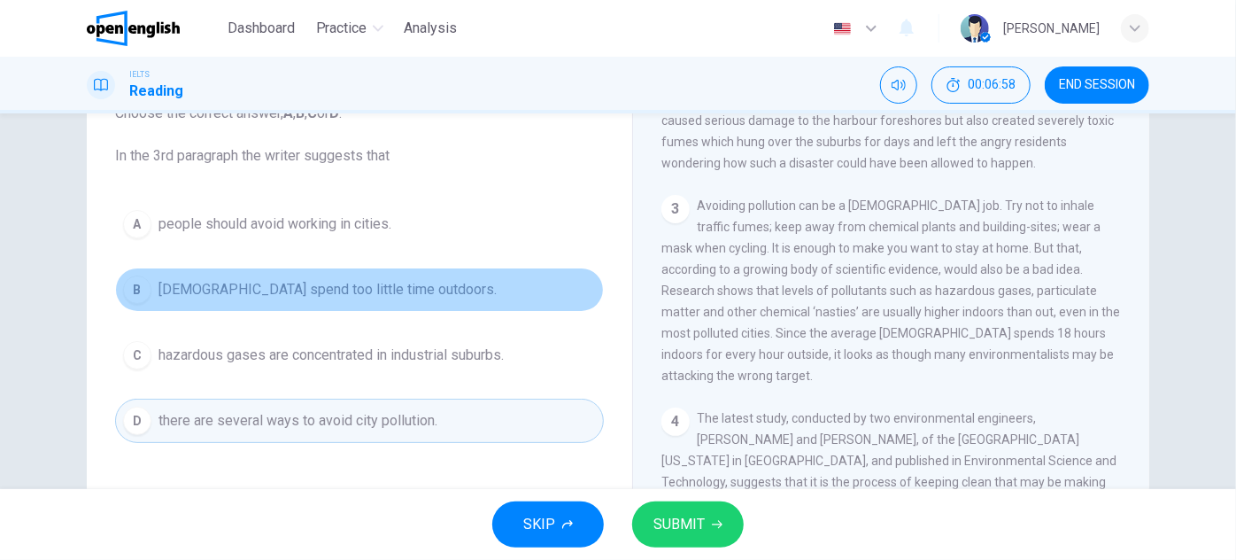
click at [428, 301] on button "B Americans spend too little time outdoors." at bounding box center [359, 289] width 489 height 44
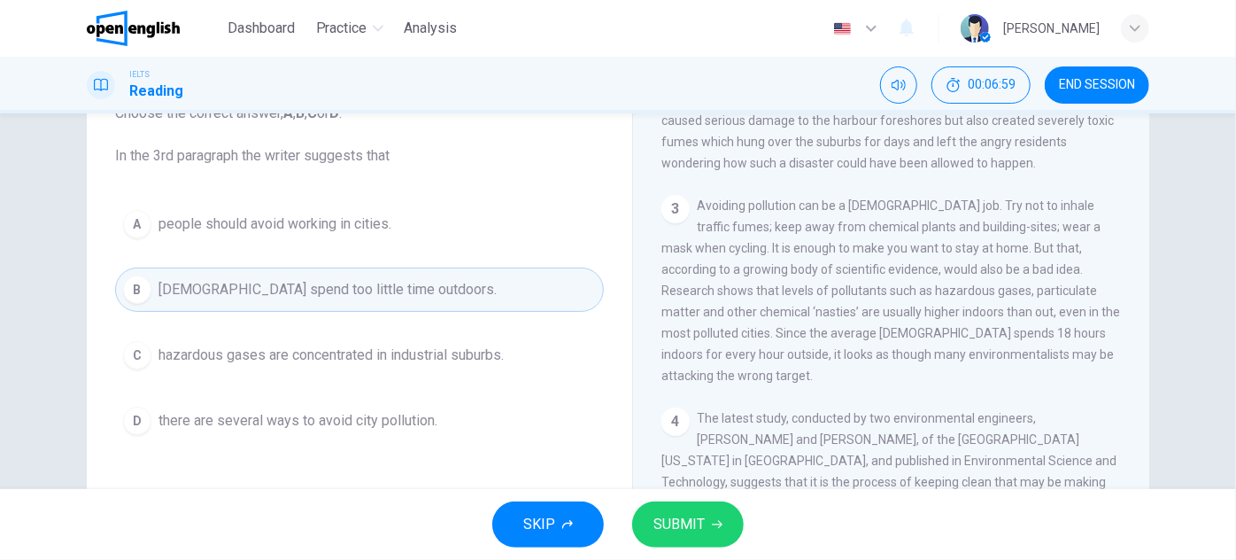
click at [732, 523] on button "SUBMIT" at bounding box center [688, 524] width 112 height 46
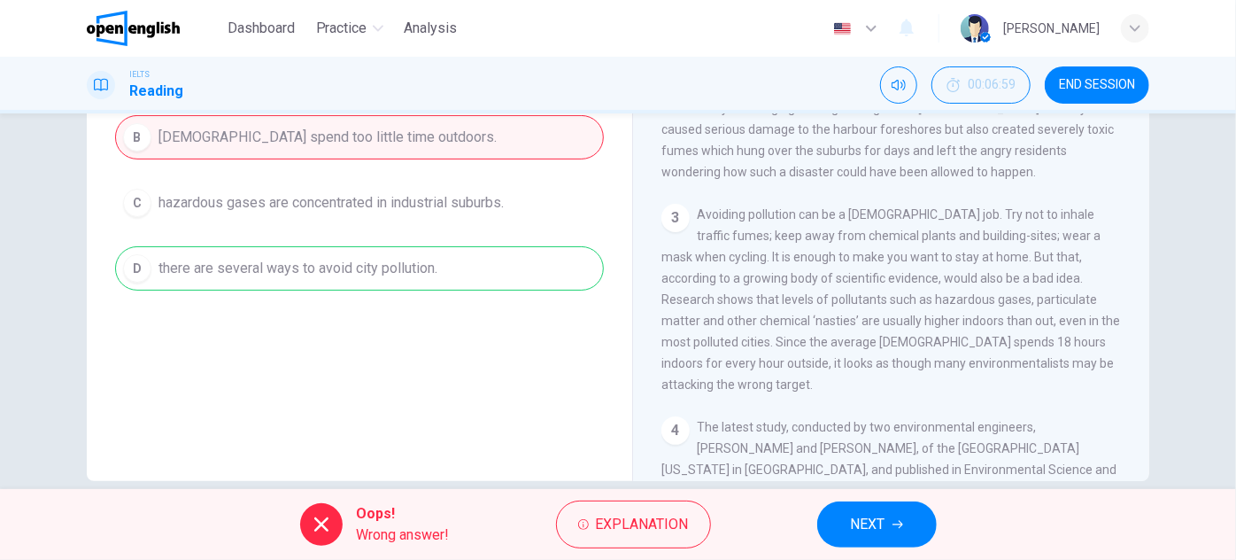
scroll to position [292, 0]
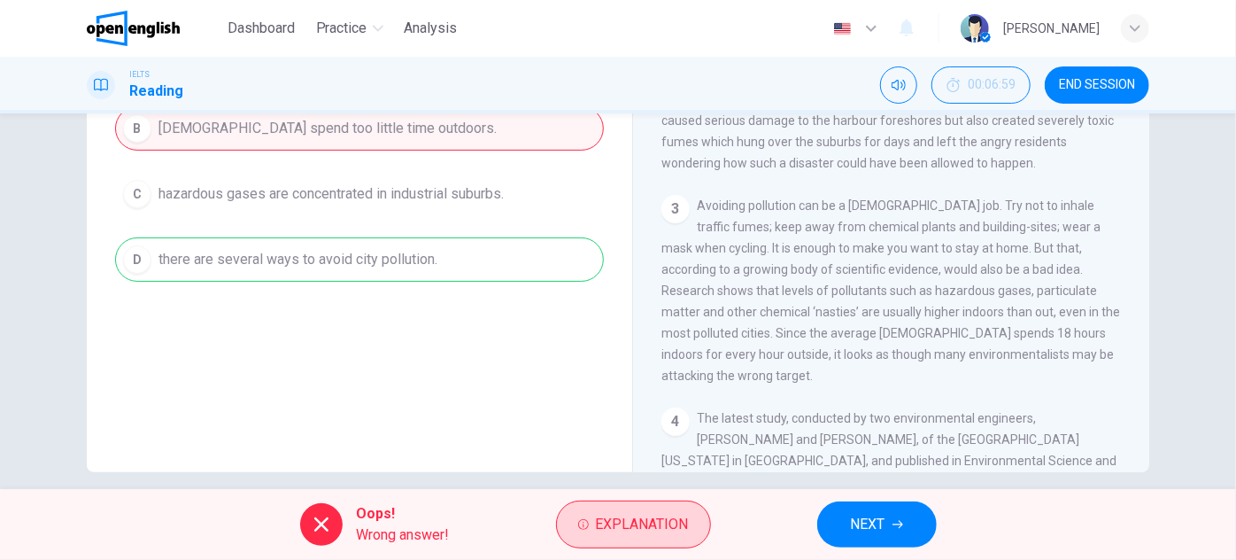
click at [616, 514] on span "Explanation" at bounding box center [642, 524] width 93 height 25
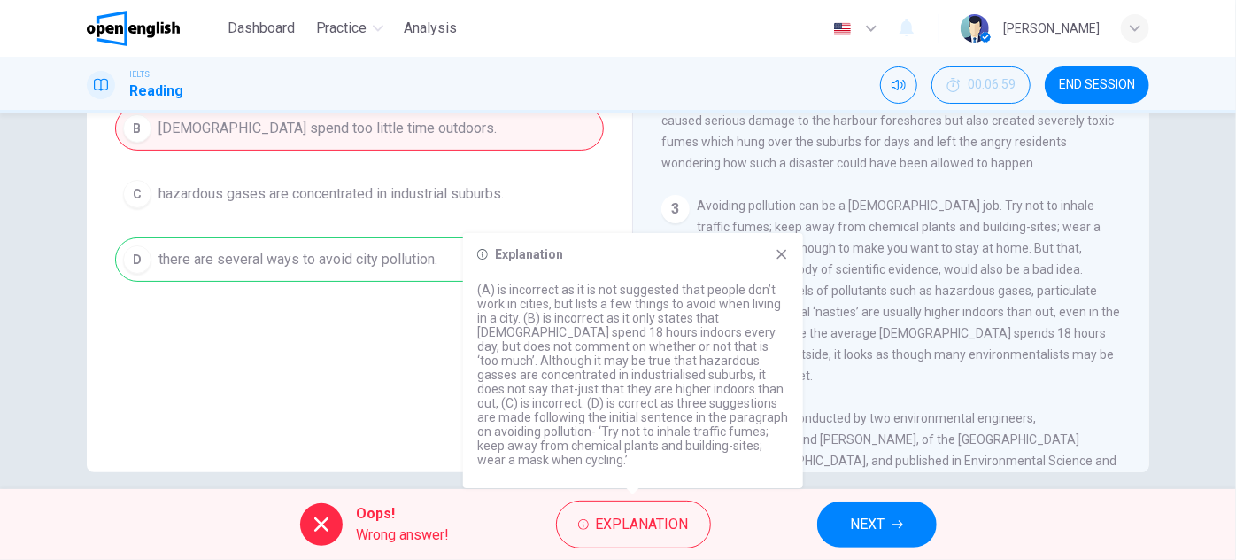
scroll to position [212, 0]
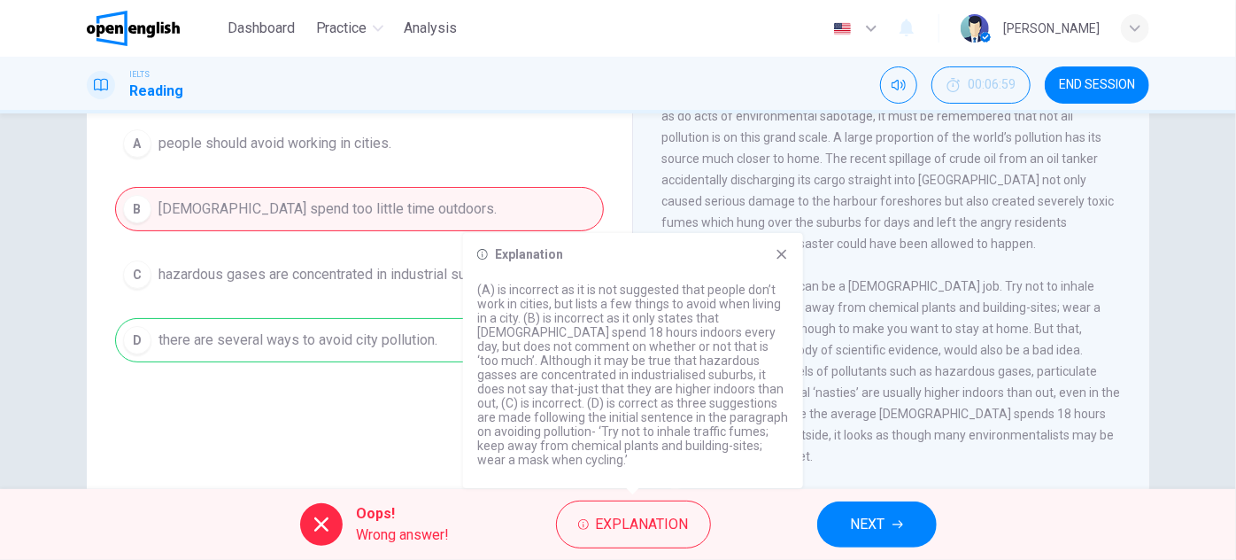
drag, startPoint x: 663, startPoint y: 443, endPoint x: 700, endPoint y: 443, distance: 37.2
click at [671, 443] on p "(A) is incorrect as it is not suggested that people don’t work in cities, but l…" at bounding box center [633, 375] width 312 height 184
click at [794, 269] on div "Explanation (A) is incorrect as it is not suggested that people don’t work in c…" at bounding box center [633, 360] width 340 height 255
click at [788, 261] on icon at bounding box center [782, 254] width 14 height 14
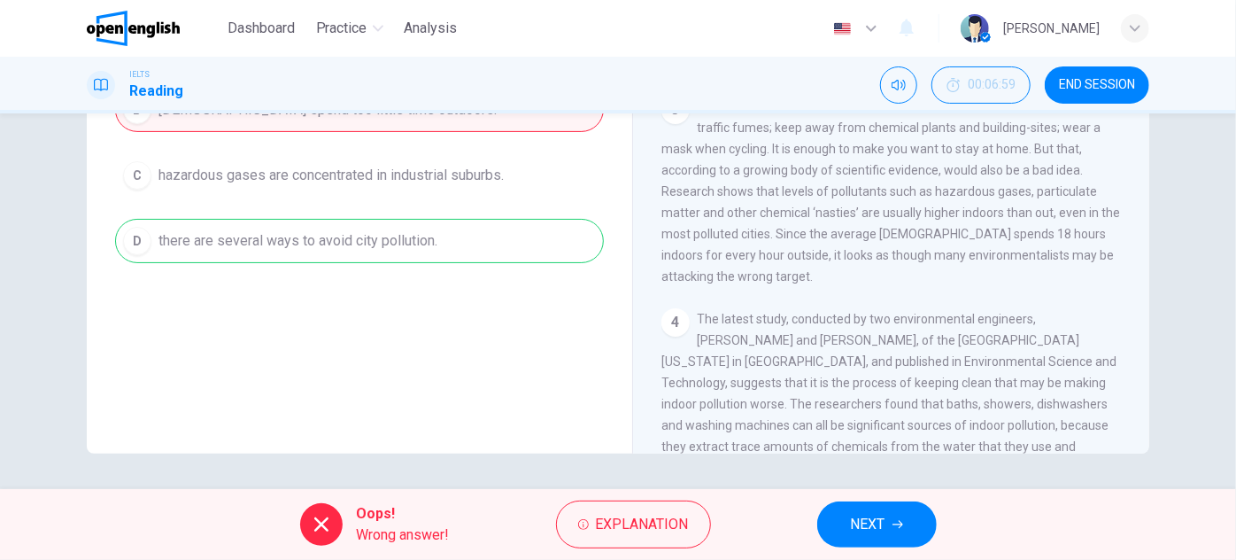
scroll to position [0, 0]
